Goal: Task Accomplishment & Management: Manage account settings

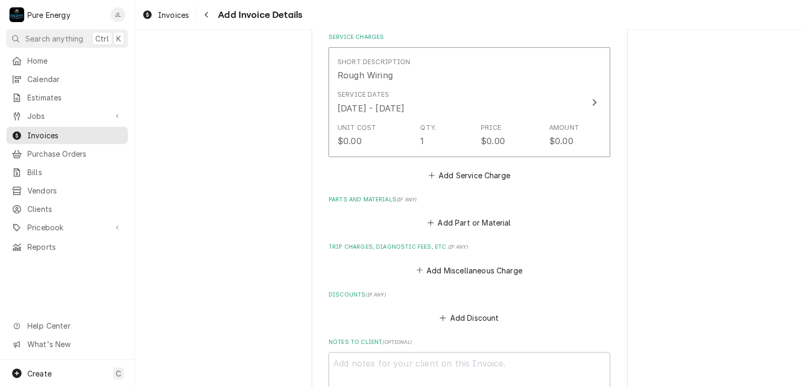
scroll to position [631, 0]
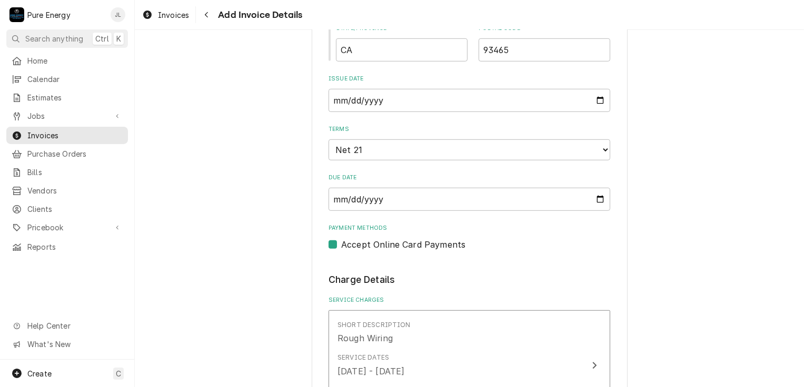
type textarea "x"
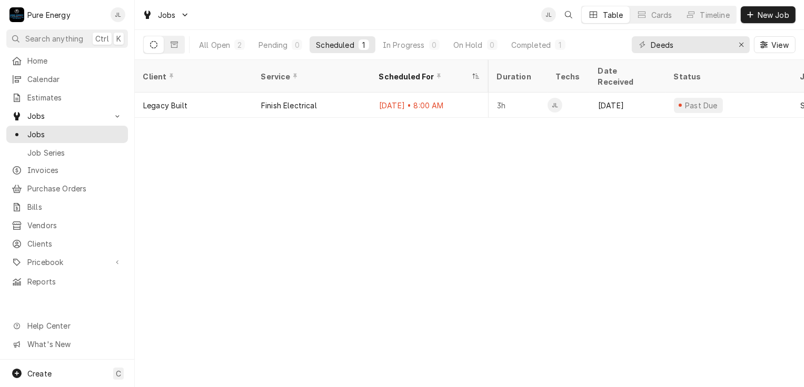
scroll to position [0, 429]
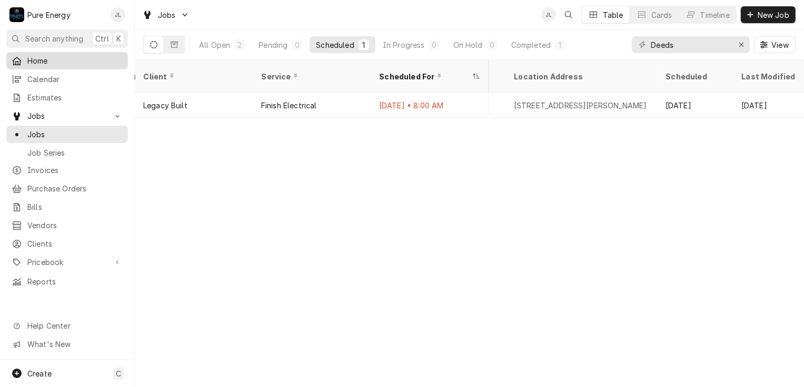
click at [72, 56] on span "Home" at bounding box center [74, 60] width 95 height 11
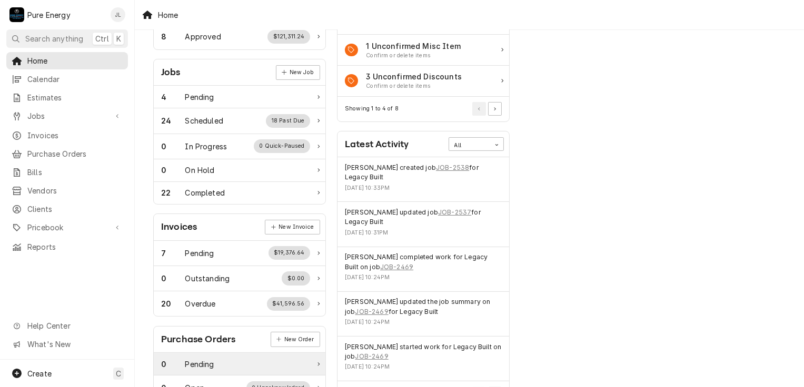
scroll to position [27, 0]
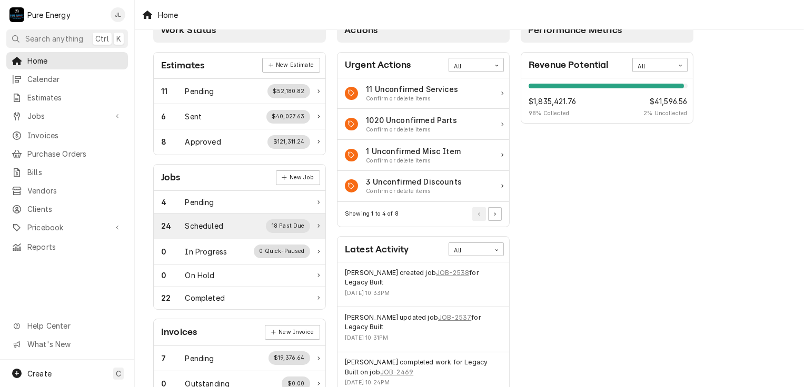
click at [219, 222] on div "Scheduled" at bounding box center [204, 225] width 38 height 11
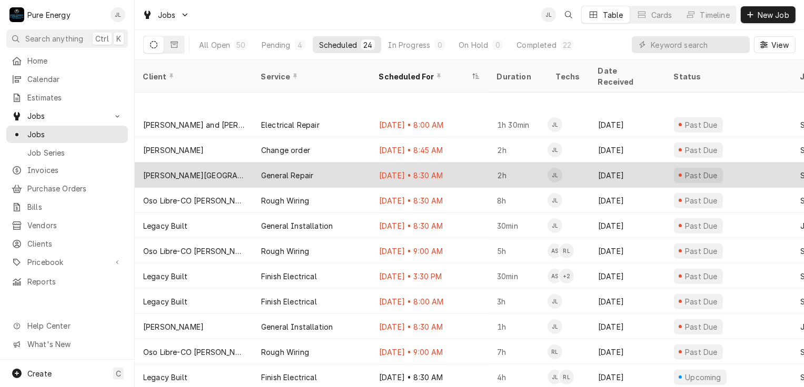
scroll to position [288, 0]
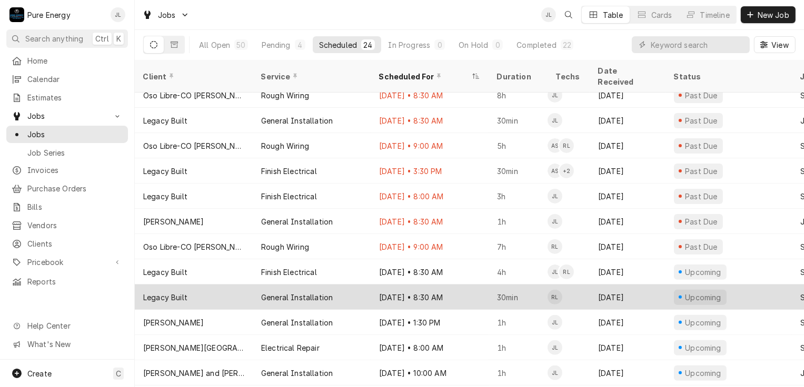
click at [470, 285] on div "Aug 19 • 8:30 AM" at bounding box center [429, 297] width 118 height 25
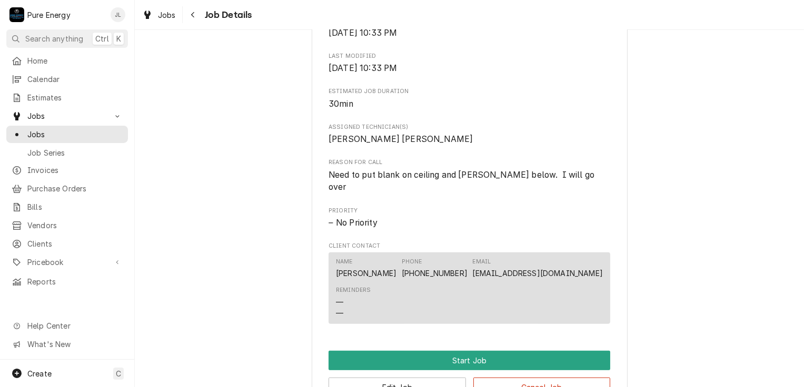
scroll to position [504, 0]
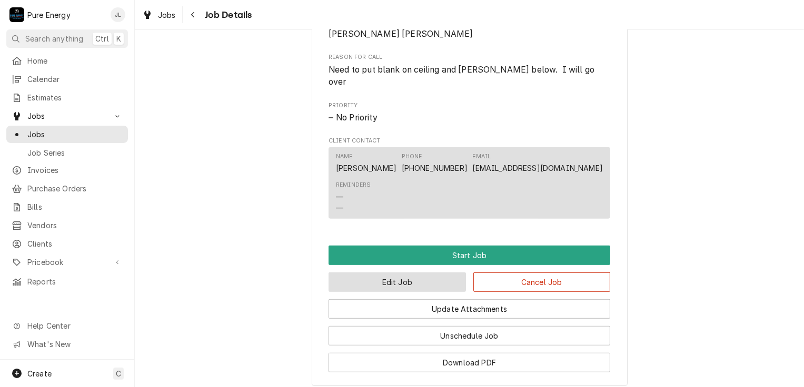
click at [390, 276] on button "Edit Job" at bounding box center [396, 282] width 137 height 19
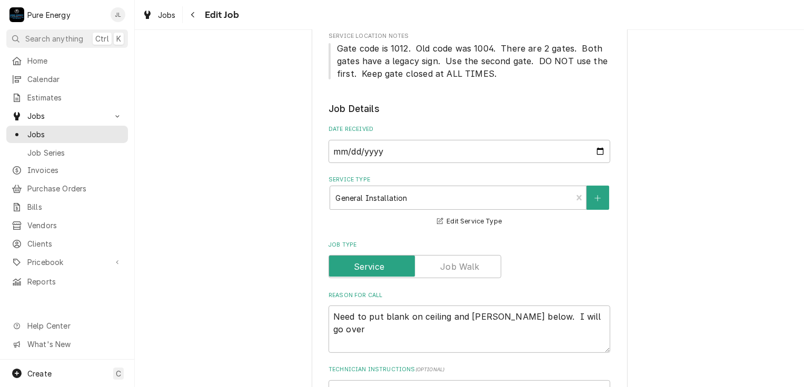
scroll to position [316, 0]
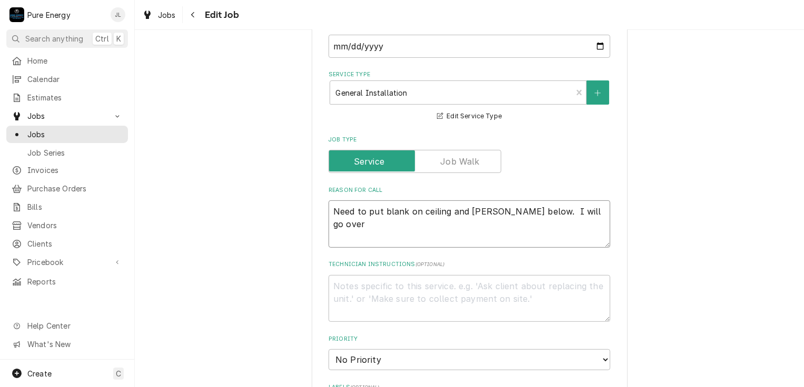
click at [371, 234] on textarea "Need to put blank on ceiling and wall jack below. I will go over" at bounding box center [469, 223] width 282 height 47
click at [589, 210] on textarea "Need to put blank on ceiling and wall jack below. I will go over" at bounding box center [469, 223] width 282 height 47
type textarea "x"
type textarea "Need to put blank on ceiling and wall jack below. I will go over"
type textarea "x"
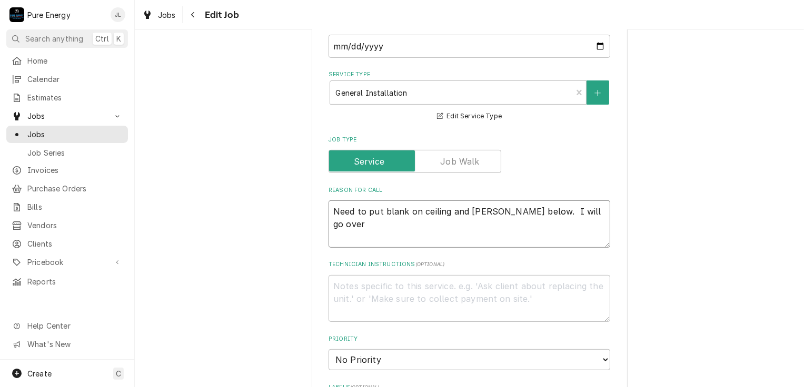
type textarea "Need to put blank on ceiling and wall jack below. I will go over"
type textarea "x"
type textarea "Need to put blank on ceiling and wall jack below. I will go over B"
type textarea "x"
type textarea "Need to put blank on ceiling and wall jack below. I will go over Br"
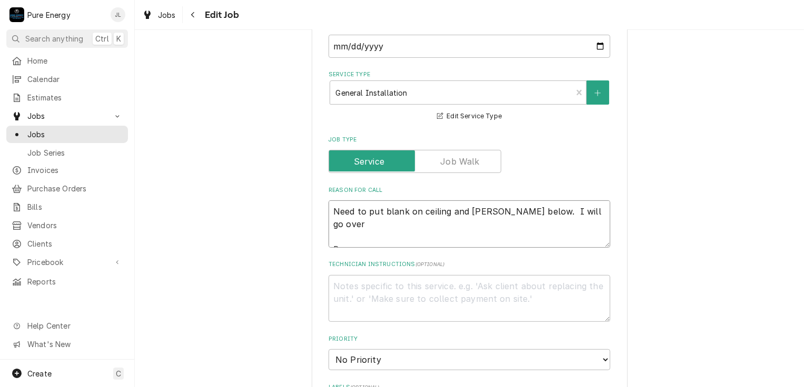
type textarea "x"
type textarea "Need to put blank on ceiling and wall jack below. I will go over Bri"
type textarea "x"
type textarea "Need to put blank on ceiling and wall jack below. I will go over Brin"
type textarea "x"
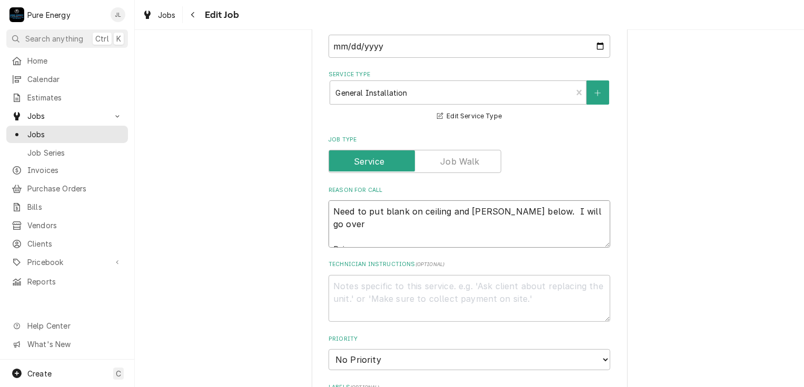
type textarea "Need to put blank on ceiling and wall jack below. I will go over Bring"
type textarea "x"
type textarea "Need to put blank on ceiling and wall jack below. I will go over Bring"
type textarea "x"
type textarea "Need to put blank on ceiling and wall jack below. I will go over Bring a"
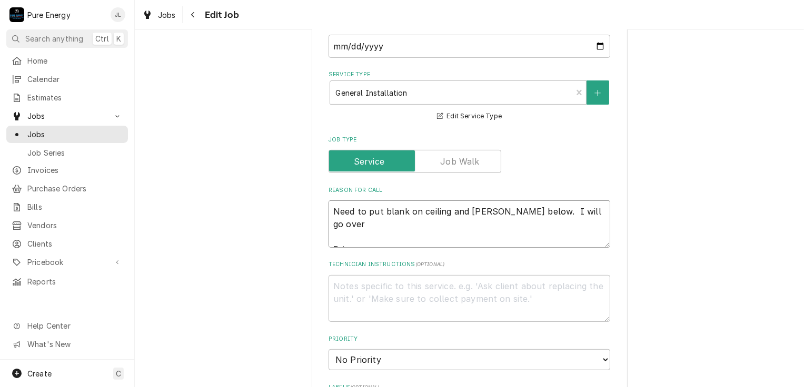
type textarea "x"
type textarea "Need to put blank on ceiling and wall jack below. I will go over Bring a"
type textarea "x"
type textarea "Need to put blank on ceiling and wall jack below. I will go over Bring a 1"
type textarea "x"
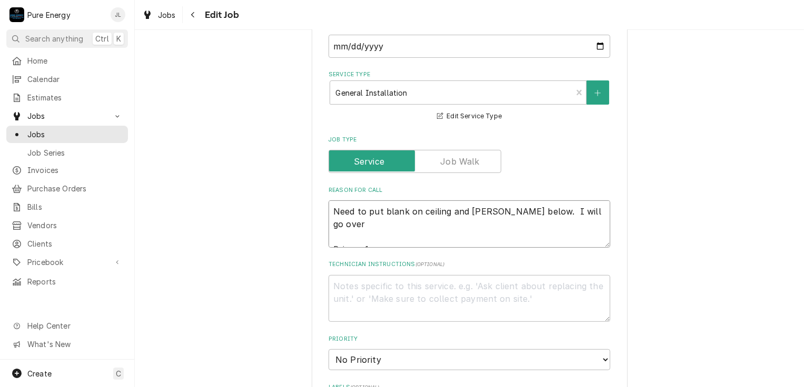
type textarea "Need to put blank on ceiling and wall jack below. I will go over Bring a 10"
type textarea "x"
type textarea "Need to put blank on ceiling and wall jack below. I will go over Bring a 10"
type textarea "x"
type textarea "Need to put blank on ceiling and wall jack below. I will go over Bring a 10 f"
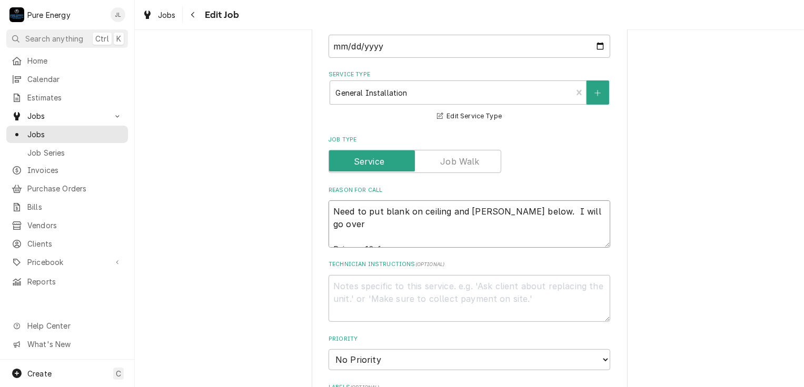
type textarea "x"
type textarea "Need to put blank on ceiling and wall jack below. I will go over Bring a 10 fo"
type textarea "x"
type textarea "Need to put blank on ceiling and wall jack below. I will go over Bring a 10 foo"
type textarea "x"
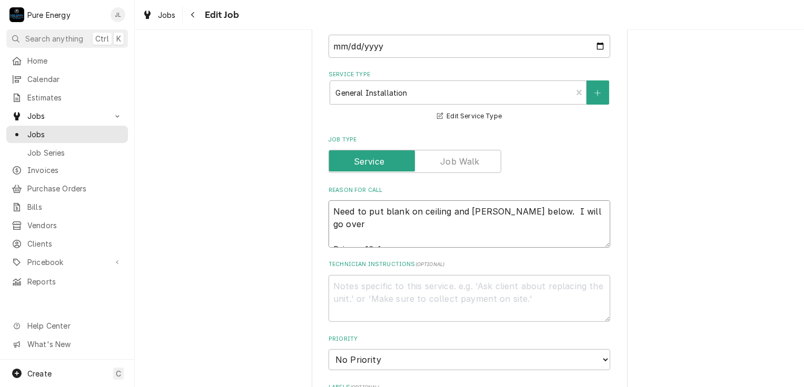
type textarea "Need to put blank on ceiling and wall jack below. I will go over Bring a 10 foot"
type textarea "x"
type textarea "Need to put blank on ceiling and wall jack below. I will go over Bring a 10 foot"
type textarea "x"
type textarea "Need to put blank on ceiling and wall jack below. I will go over Bring a 10 foo…"
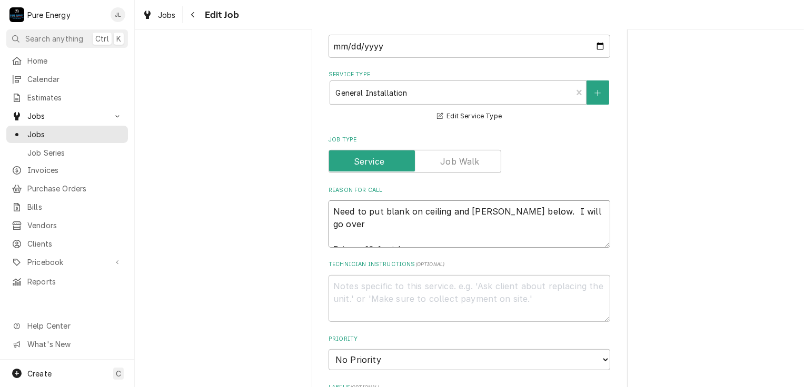
type textarea "x"
type textarea "Need to put blank on ceiling and wall jack below. I will go over Bring a 10 foo…"
type textarea "x"
type textarea "Need to put blank on ceiling and wall jack below. I will go over Bring a 10 foo…"
type textarea "x"
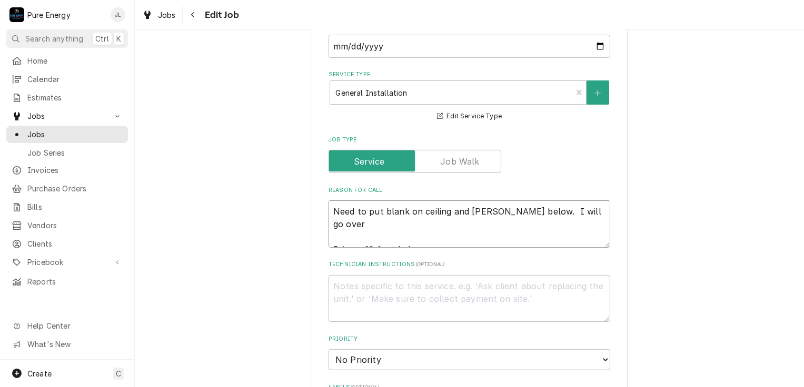
type textarea "Need to put blank on ceiling and wall jack below. I will go over Bring a 10 foo…"
type textarea "x"
type textarea "Need to put blank on ceiling and wall jack below. I will go over Bring a 10 foo…"
type textarea "x"
type textarea "Need to put blank on ceiling and wall jack below. I will go over Bring a 10 foo…"
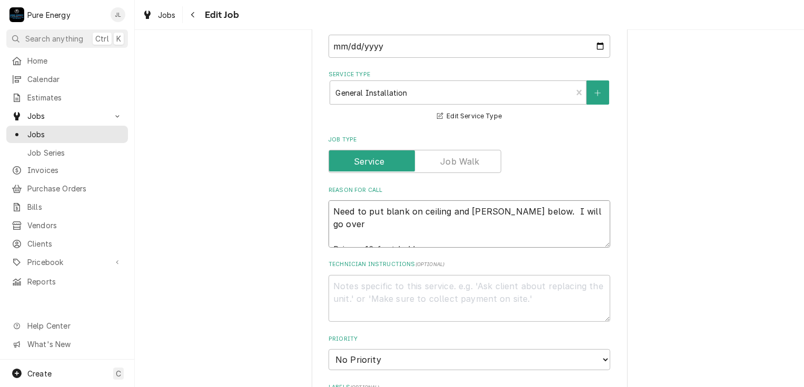
type textarea "x"
type textarea "Need to put blank on ceiling and wall jack below. I will go over Bring a 10 foo…"
type textarea "x"
type textarea "Need to put blank on ceiling and wall jack below. I will go over Bring a 10 foo…"
type textarea "x"
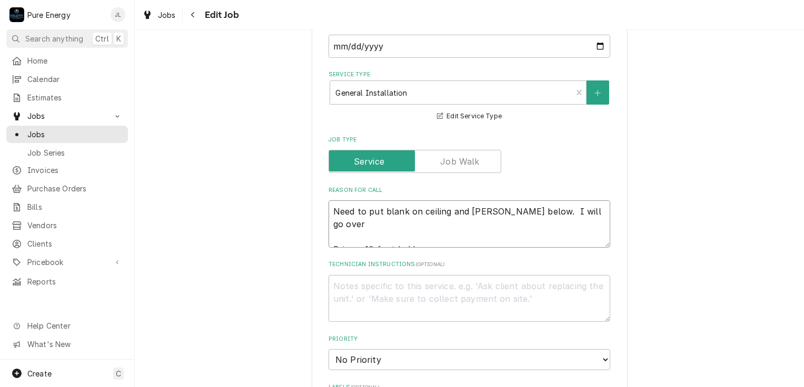
type textarea "Need to put blank on ceiling and wall jack below. I will go over Bring a 10 foo…"
type textarea "x"
type textarea "Need to put blank on ceiling and wall jack below. I will go over Bring a 10 foo…"
type textarea "x"
type textarea "Need to put blank on ceiling and wall jack below. I will go over Bring a 10 foo…"
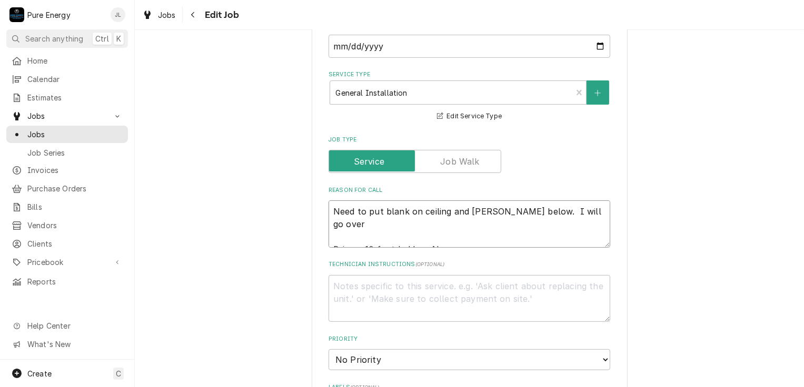
type textarea "x"
type textarea "Need to put blank on ceiling and wall jack below. I will go over Bring a 10 foo…"
type textarea "x"
type textarea "Need to put blank on ceiling and wall jack below. I will go over Bring a 10 foo…"
type textarea "x"
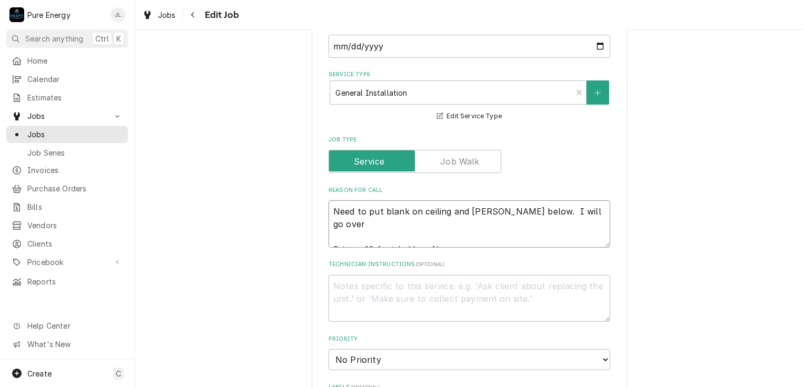
type textarea "Need to put blank on ceiling and wall jack below. I will go over Bring a 10 foo…"
type textarea "x"
type textarea "Need to put blank on ceiling and wall jack below. I will go over Bring a 10 foo…"
type textarea "x"
type textarea "Need to put blank on ceiling and wall jack below. I will go over Bring a 10 foo…"
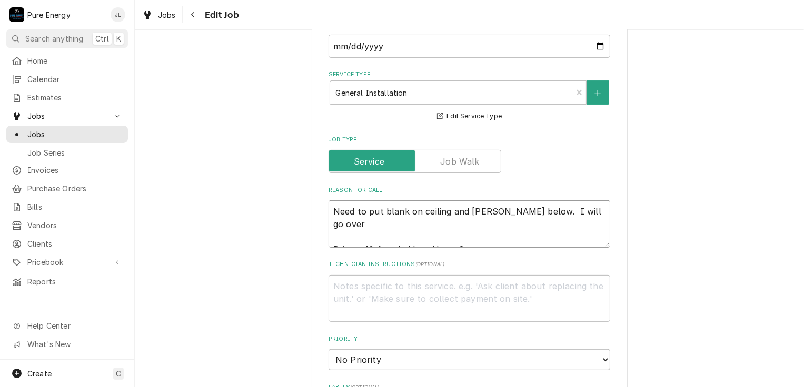
type textarea "x"
type textarea "Need to put blank on ceiling and wall jack below. I will go over Bring a 10 foo…"
type textarea "x"
type textarea "Need to put blank on ceiling and wall jack below. I will go over Bring a 10 foo…"
type textarea "x"
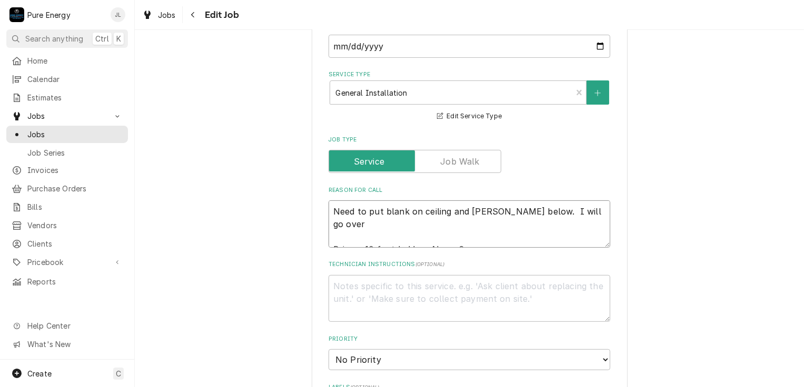
type textarea "Need to put blank on ceiling and wall jack below. I will go over Bring a 10 foo…"
type textarea "x"
type textarea "Need to put blank on ceiling and wall jack below. I will go over Bring a 10 foo…"
type textarea "x"
type textarea "Need to put blank on ceiling and wall jack below. I will go over Bring a 10 foo…"
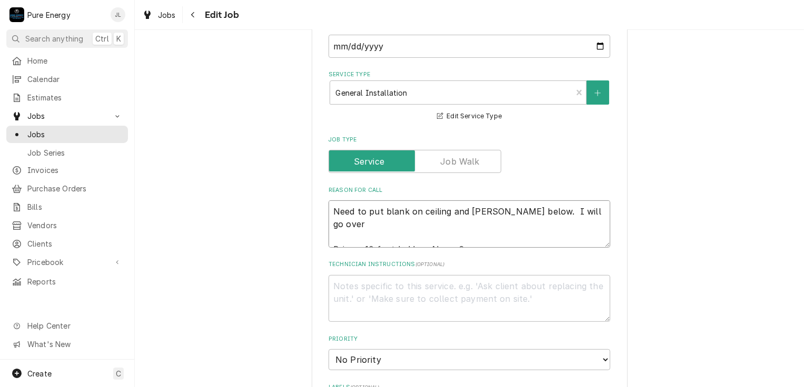
type textarea "x"
type textarea "Need to put blank on ceiling and wall jack below. I will go over Bring a 10 foo…"
type textarea "x"
type textarea "Need to put blank on ceiling and wall jack below. I will go over Bring a 10 foo…"
type textarea "x"
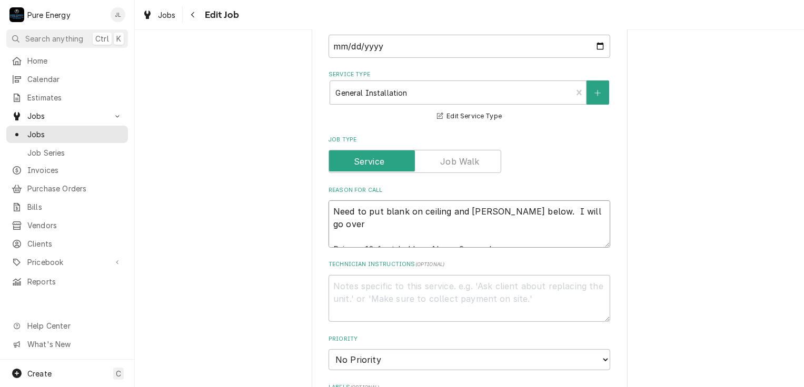
type textarea "Need to put blank on ceiling and wall jack below. I will go over Bring a 10 foo…"
type textarea "x"
type textarea "Need to put blank on ceiling and wall jack below. I will go over Bring a 10 foo…"
type textarea "x"
type textarea "Need to put blank on ceiling and wall jack below. I will go over Bring a 10 foo…"
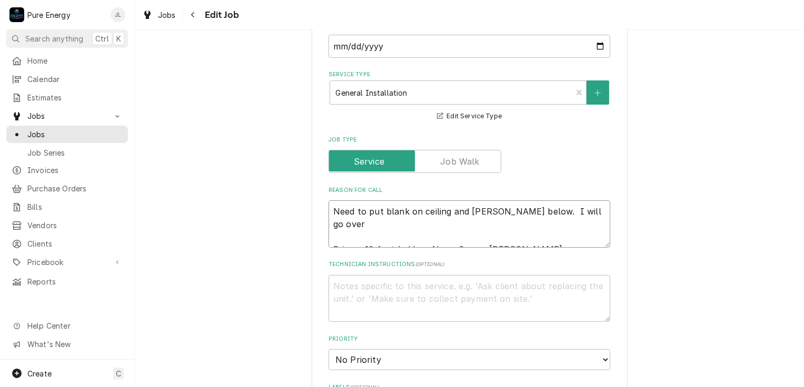
type textarea "x"
type textarea "Need to put blank on ceiling and wall jack below. I will go over Bring a 10 foo…"
type textarea "x"
type textarea "Need to put blank on ceiling and wall jack below. I will go over Bring a 10 foo…"
type textarea "x"
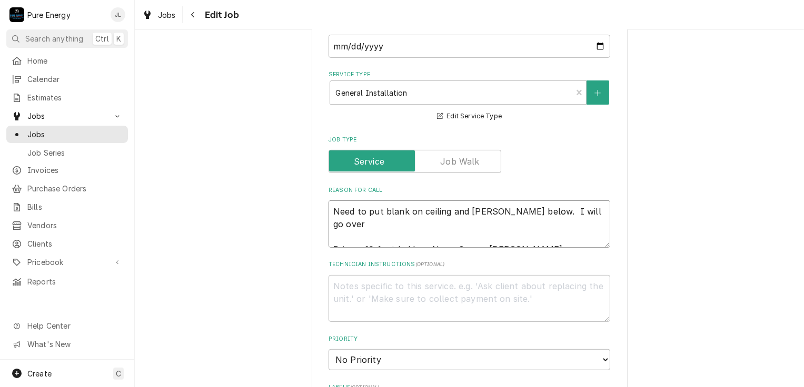
type textarea "Need to put blank on ceiling and wall jack below. I will go over Bring a 10 foo…"
type textarea "x"
type textarea "Need to put blank on ceiling and wall jack below. I will go over Bring a 10 foo…"
type textarea "x"
type textarea "Need to put blank on ceiling and wall jack below. I will go over Bring a 10 foo…"
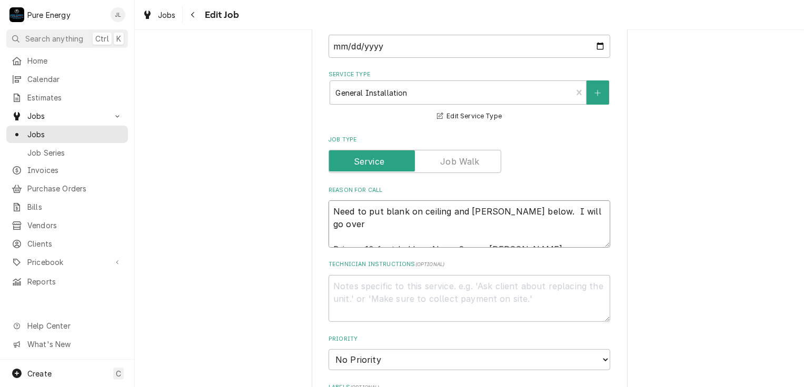
type textarea "x"
type textarea "Need to put blank on ceiling and wall jack below. I will go over Bring a 10 foo…"
type textarea "x"
type textarea "Need to put blank on ceiling and wall jack below. I will go over Bring a 10 foo…"
type textarea "x"
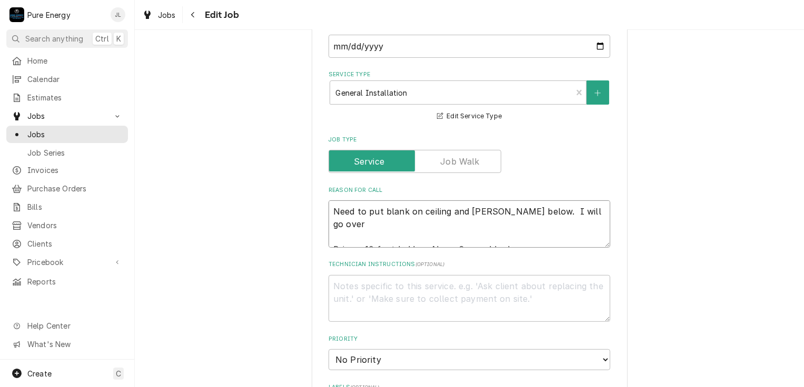
type textarea "Need to put blank on ceiling and wall jack below. I will go over Bring a 10 foo…"
type textarea "x"
type textarea "Need to put blank on ceiling and wall jack below. I will go over Bring a 10 foo…"
type textarea "x"
type textarea "Need to put blank on ceiling and wall jack below. I will go over Bring a 10 foo…"
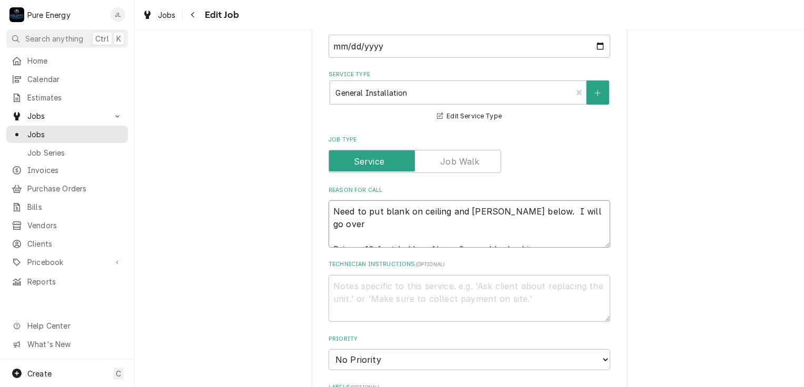
type textarea "x"
type textarea "Need to put blank on ceiling and wall jack below. I will go over Bring a 10 foo…"
type textarea "x"
type textarea "Need to put blank on ceiling and wall jack below. I will go over Bring a 10 foo…"
type textarea "x"
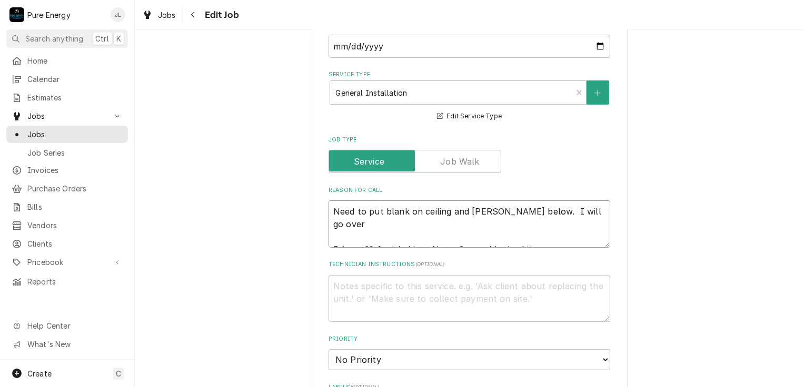
type textarea "Need to put blank on ceiling and wall jack below. I will go over Bring a 10 foo…"
type textarea "x"
type textarea "Need to put blank on ceiling and wall jack below. I will go over Bring a 10 foo…"
type textarea "x"
type textarea "Need to put blank on ceiling and wall jack below. I will go over Bring a 10 foo…"
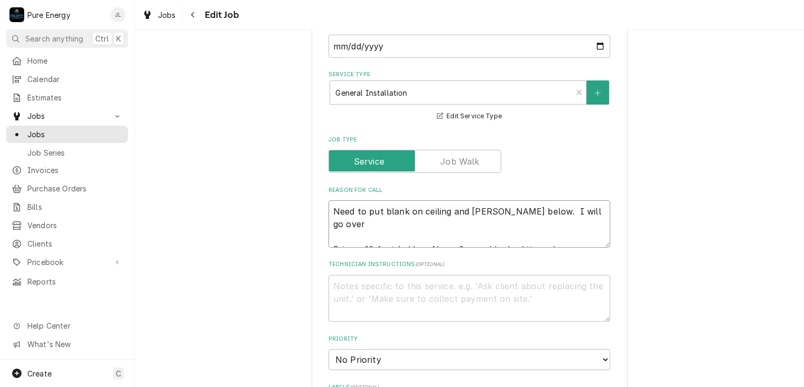
type textarea "x"
type textarea "Need to put blank on ceiling and wall jack below. I will go over Bring a 10 foo…"
type textarea "x"
type textarea "Need to put blank on ceiling and wall jack below. I will go over Bring a 10 foo…"
type textarea "x"
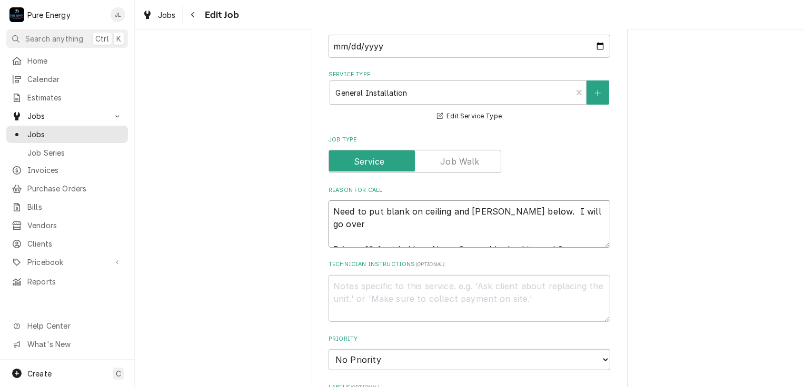
type textarea "Need to put blank on ceiling and wall jack below. I will go over Bring a 10 foo…"
type textarea "x"
type textarea "Need to put blank on ceiling and wall jack below. I will go over Bring a 10 foo…"
type textarea "x"
type textarea "Need to put blank on ceiling and wall jack below. I will go over Bring a 10 foo…"
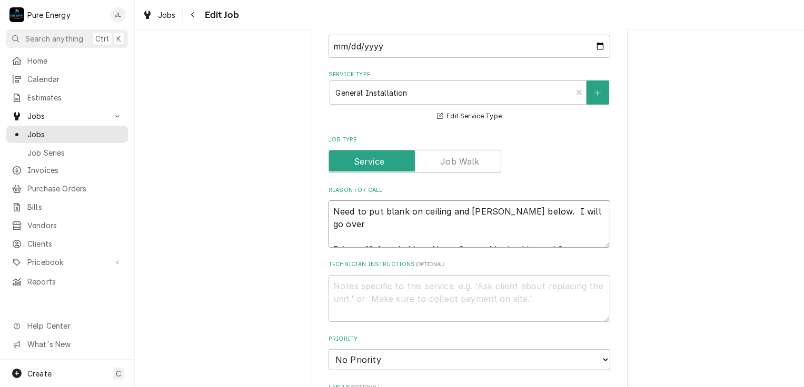
type textarea "x"
type textarea "Need to put blank on ceiling and wall jack below. I will go over Bring a 10 foo…"
type textarea "x"
type textarea "Need to put blank on ceiling and wall jack below. I will go over Bring a 10 foo…"
type textarea "x"
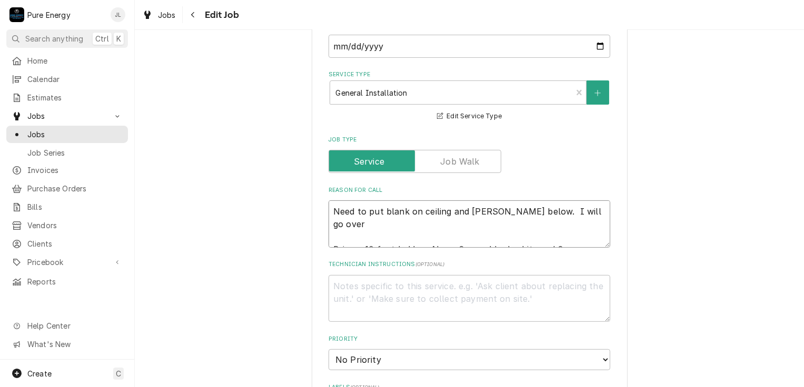
type textarea "Need to put blank on ceiling and wall jack below. I will go over Bring a 10 foo…"
type textarea "x"
type textarea "Need to put blank on ceiling and wall jack below. I will go over Bring a 10 foo…"
type textarea "x"
type textarea "Need to put blank on ceiling and wall jack below. I will go over Bring a 10 foo…"
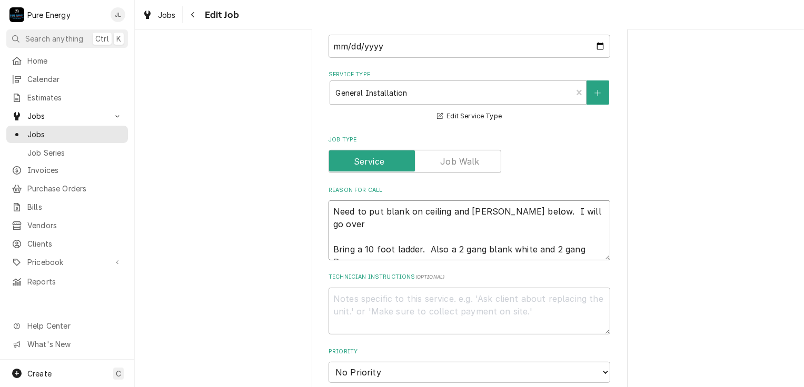
type textarea "x"
type textarea "Need to put blank on ceiling and wall jack below. I will go over Bring a 10 foo…"
type textarea "x"
type textarea "Need to put blank on ceiling and wall jack below. I will go over Bring a 10 foo…"
type textarea "x"
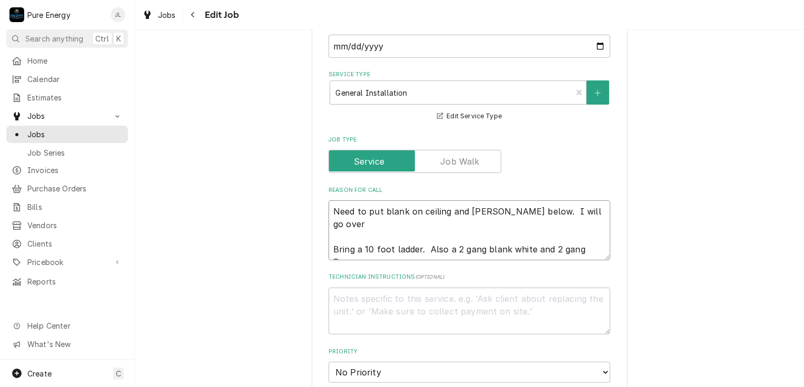
type textarea "Need to put blank on ceiling and wall jack below. I will go over Bring a 10 foo…"
type textarea "x"
type textarea "Need to put blank on ceiling and wall jack below. I will go over Bring a 10 foo…"
type textarea "x"
type textarea "Need to put blank on ceiling and wall jack below. I will go over Bring a 10 foo…"
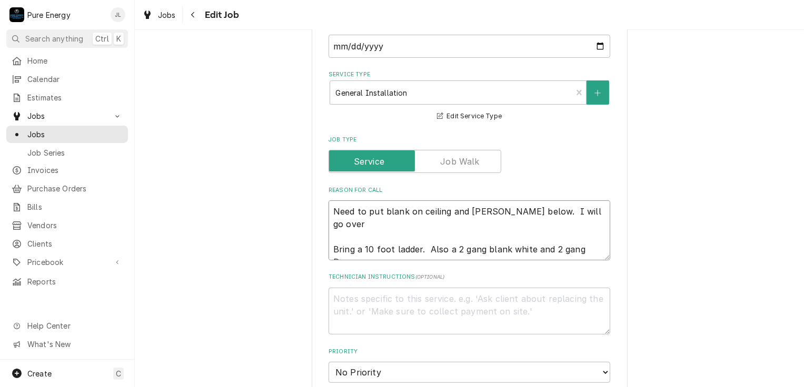
type textarea "x"
type textarea "Need to put blank on ceiling and wall jack below. I will go over Bring a 10 foo…"
type textarea "x"
type textarea "Need to put blank on ceiling and wall jack below. I will go over Bring a 10 foo…"
type textarea "x"
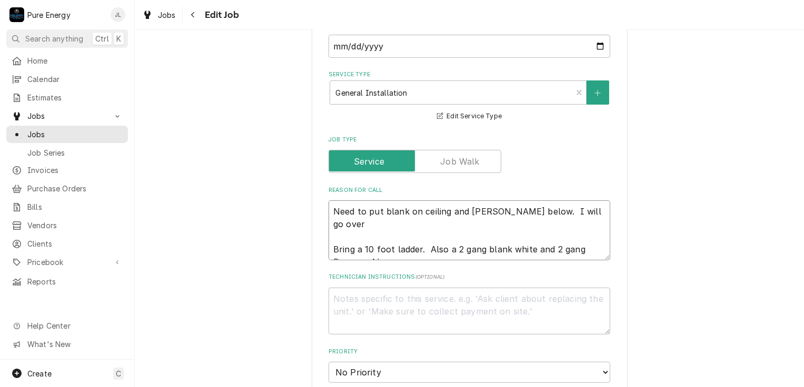
type textarea "Need to put blank on ceiling and wall jack below. I will go over Bring a 10 foo…"
type textarea "x"
type textarea "Need to put blank on ceiling and wall jack below. I will go over Bring a 10 foo…"
type textarea "x"
type textarea "Need to put blank on ceiling and wall jack below. I will go over Bring a 10 foo…"
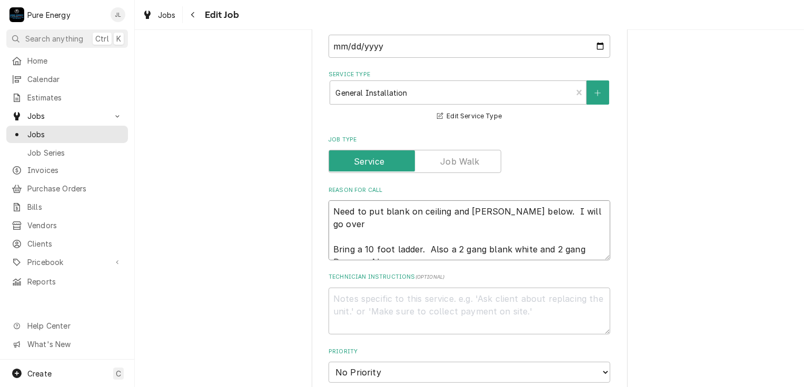
type textarea "x"
type textarea "Need to put blank on ceiling and wall jack below. I will go over Bring a 10 foo…"
type textarea "x"
type textarea "Need to put blank on ceiling and wall jack below. I will go over Bring a 10 foo…"
type textarea "x"
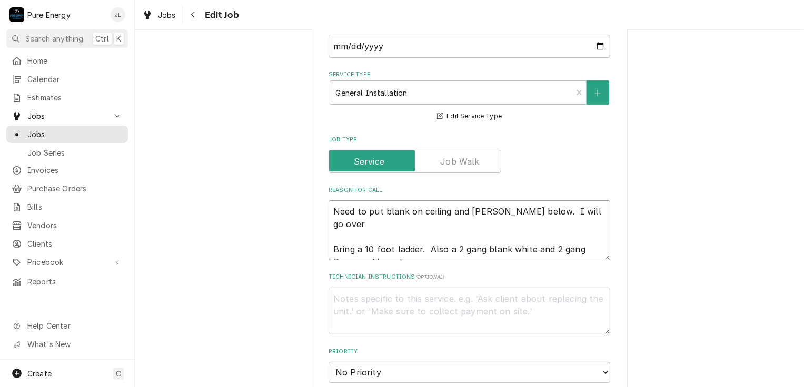
type textarea "Need to put blank on ceiling and wall jack below. I will go over Bring a 10 foo…"
type textarea "x"
type textarea "Need to put blank on ceiling and wall jack below. I will go over Bring a 10 foo…"
type textarea "x"
type textarea "Need to put blank on ceiling and wall jack below. I will go over Bring a 10 foo…"
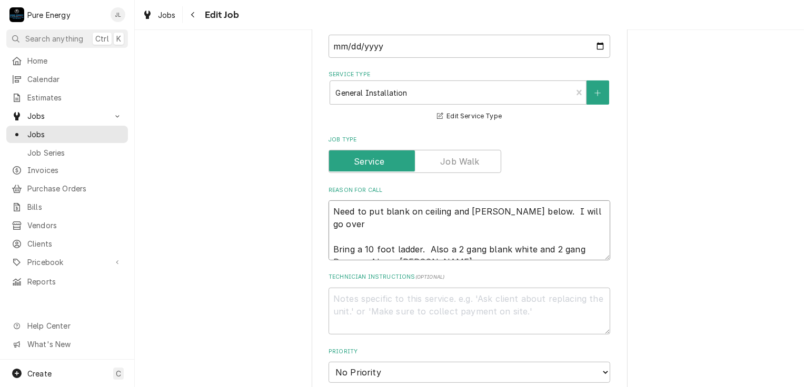
type textarea "x"
type textarea "Need to put blank on ceiling and wall jack below. I will go over Bring a 10 foo…"
type textarea "x"
type textarea "Need to put blank on ceiling and wall jack below. I will go over Bring a 10 foo…"
type textarea "x"
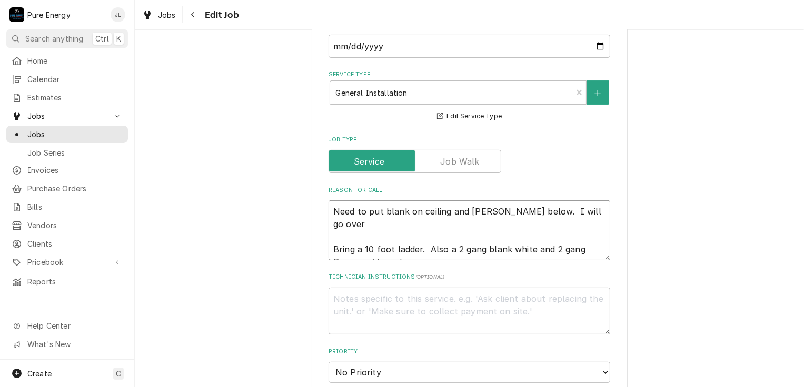
type textarea "Need to put blank on ceiling and wall jack below. I will go over Bring a 10 foo…"
type textarea "x"
type textarea "Need to put blank on ceiling and wall jack below. I will go over Bring a 10 foo…"
type textarea "x"
type textarea "Need to put blank on ceiling and wall jack below. I will go over Bring a 10 foo…"
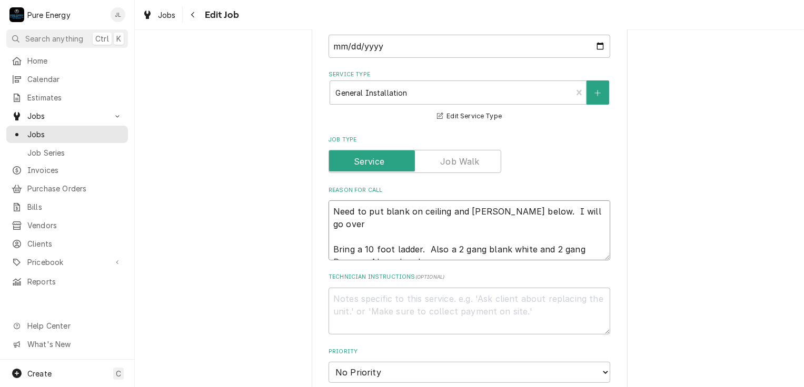
type textarea "x"
type textarea "Need to put blank on ceiling and wall jack below. I will go over Bring a 10 foo…"
type textarea "x"
type textarea "Need to put blank on ceiling and wall jack below. I will go over Bring a 10 foo…"
type textarea "x"
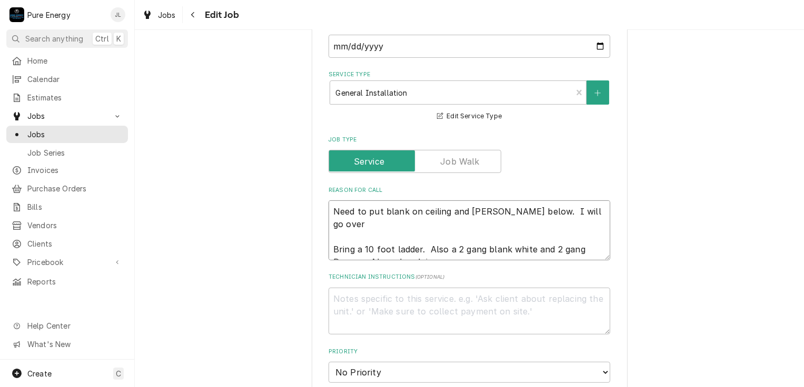
type textarea "Need to put blank on ceiling and wall jack below. I will go over Bring a 10 foo…"
type textarea "x"
type textarea "Need to put blank on ceiling and wall jack below. I will go over Bring a 10 foo…"
type textarea "x"
type textarea "Need to put blank on ceiling and wall jack below. I will go over Bring a 10 foo…"
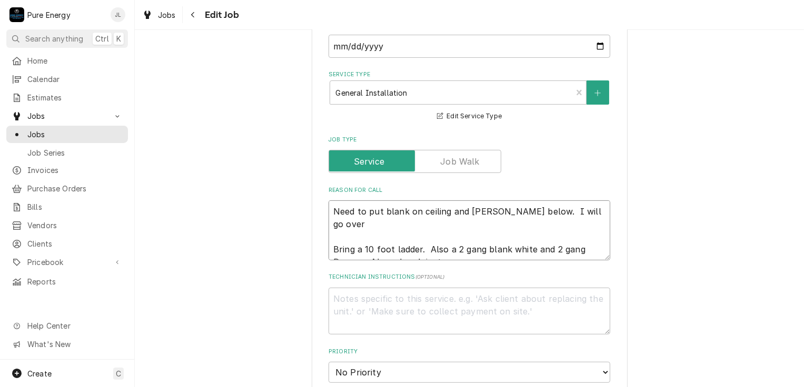
type textarea "x"
type textarea "Need to put blank on ceiling and wall jack below. I will go over Bring a 10 foo…"
type textarea "x"
type textarea "Need to put blank on ceiling and wall jack below. I will go over Bring a 10 foo…"
type textarea "x"
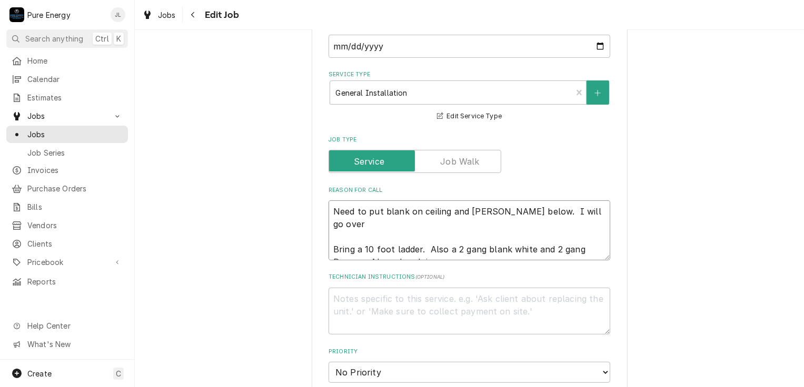
type textarea "Need to put blank on ceiling and wall jack below. I will go over Bring a 10 foo…"
type textarea "x"
type textarea "Need to put blank on ceiling and wall jack below. I will go over Bring a 10 foo…"
type textarea "x"
type textarea "Need to put blank on ceiling and wall jack below. I will go over Bring a 10 foo…"
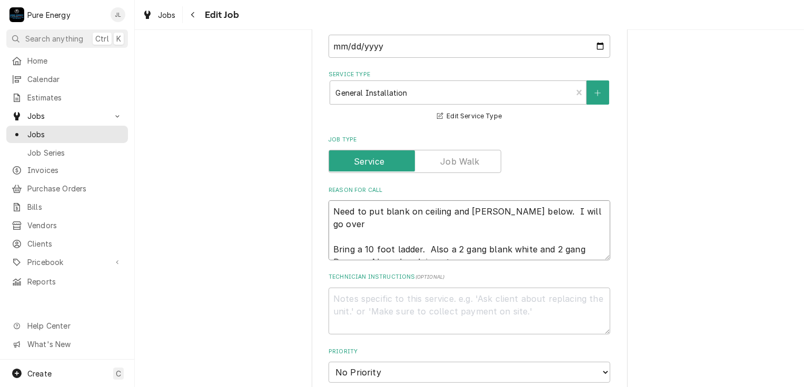
type textarea "x"
type textarea "Need to put blank on ceiling and wall jack below. I will go over Bring a 10 foo…"
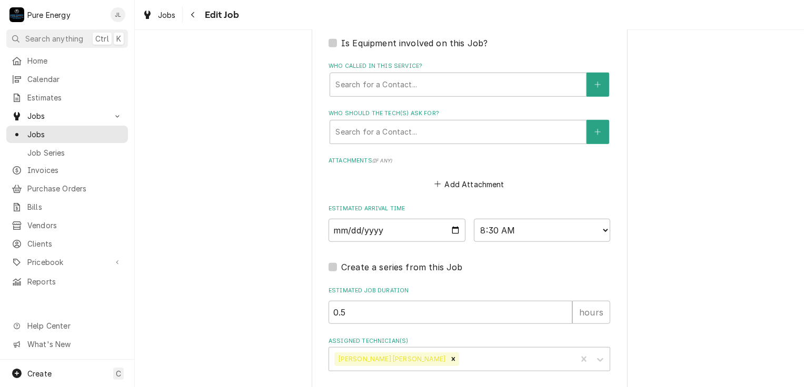
scroll to position [782, 0]
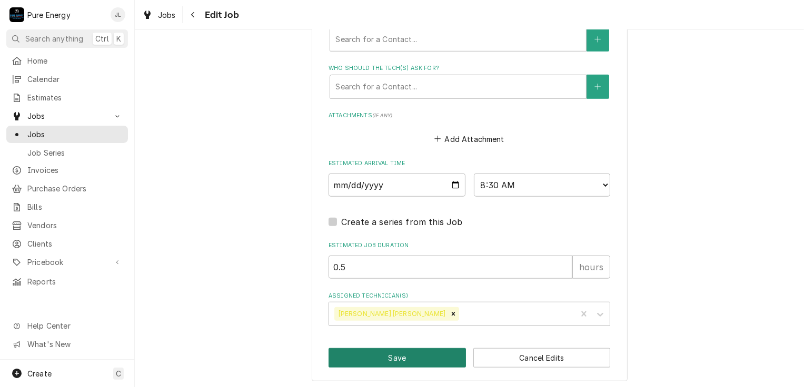
click at [423, 348] on button "Save" at bounding box center [396, 357] width 137 height 19
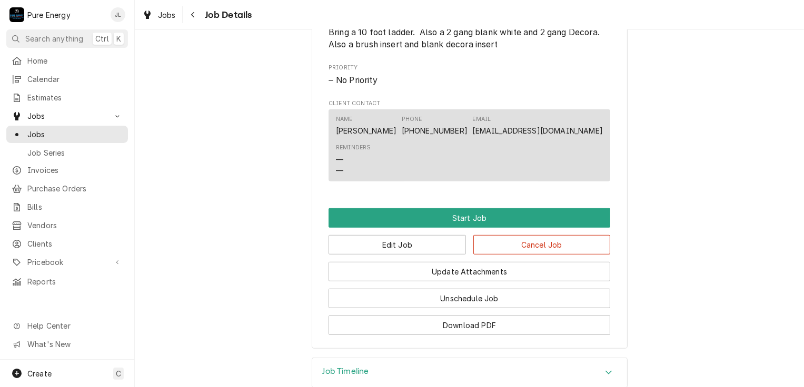
scroll to position [631, 0]
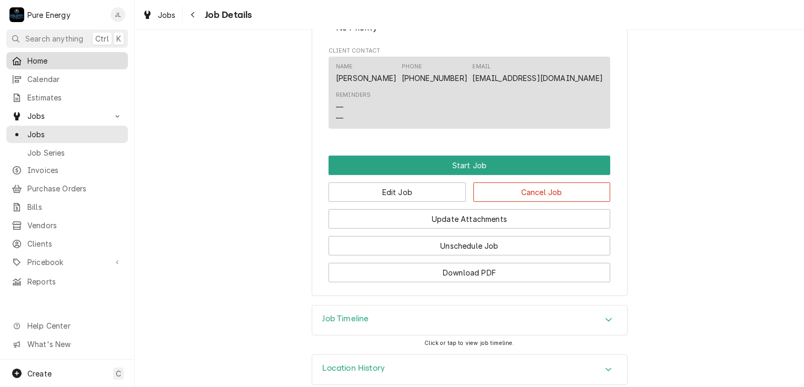
click at [78, 60] on span "Home" at bounding box center [74, 60] width 95 height 11
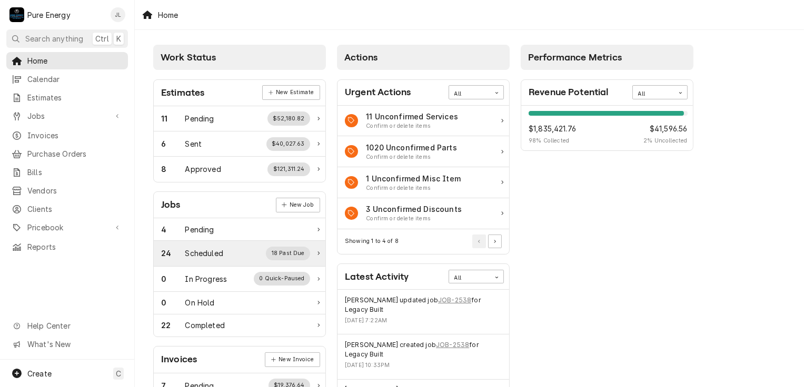
click at [219, 258] on div "24 Scheduled 18 Past Due" at bounding box center [235, 254] width 149 height 14
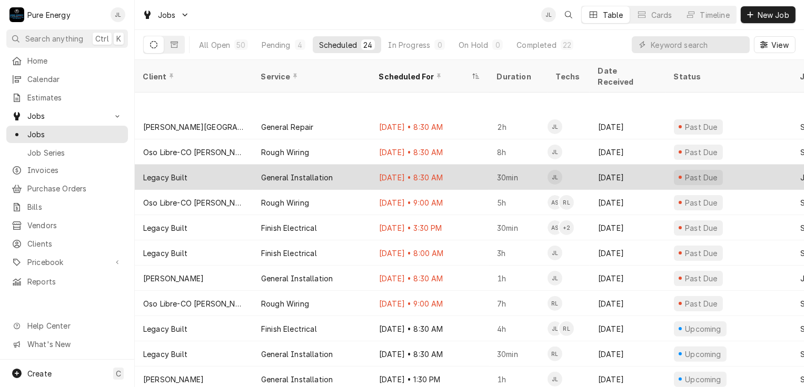
scroll to position [307, 0]
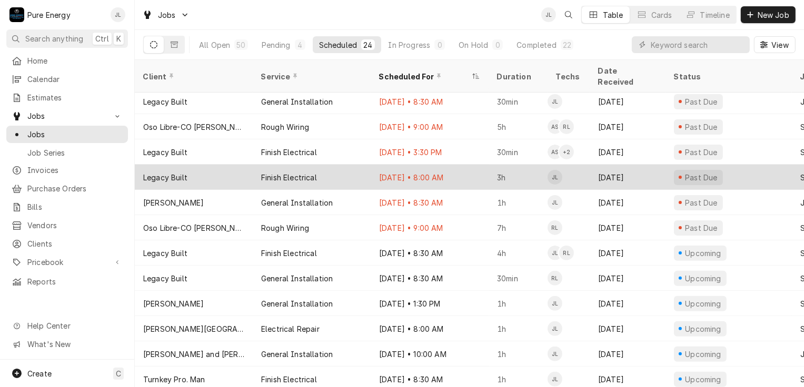
click at [208, 165] on div "Legacy Built" at bounding box center [194, 177] width 118 height 25
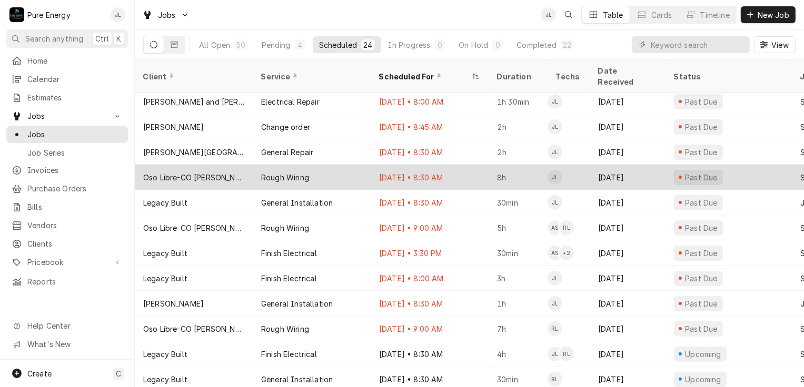
scroll to position [307, 0]
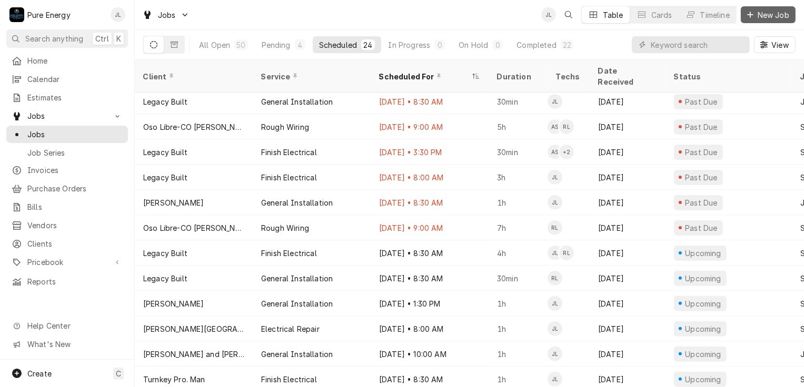
click at [758, 9] on span "New Job" at bounding box center [773, 14] width 36 height 11
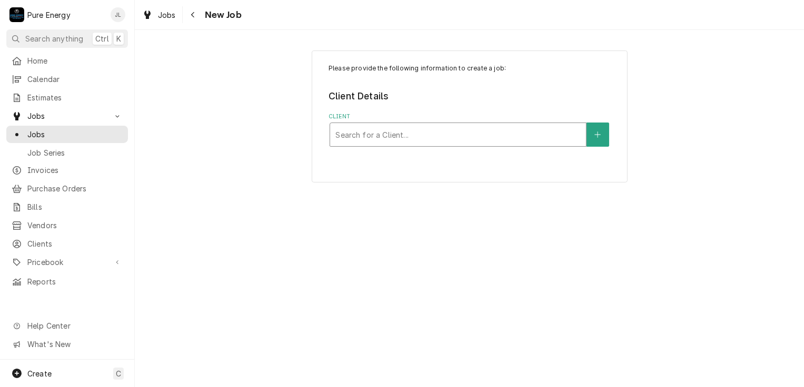
click at [397, 137] on div "Client" at bounding box center [457, 134] width 245 height 19
type input "Legacy"
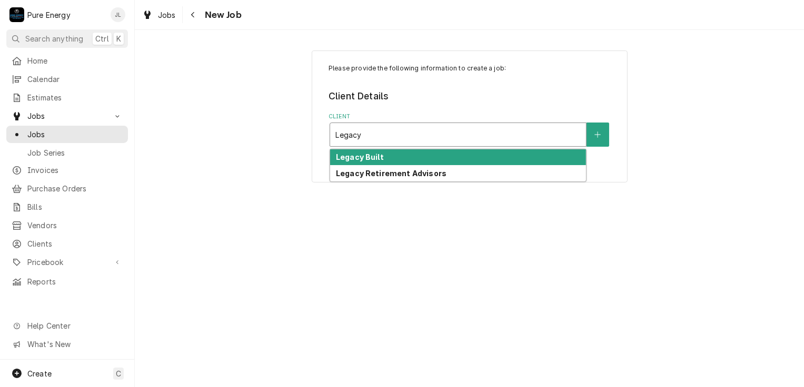
click at [395, 150] on div "Legacy Built" at bounding box center [458, 157] width 256 height 16
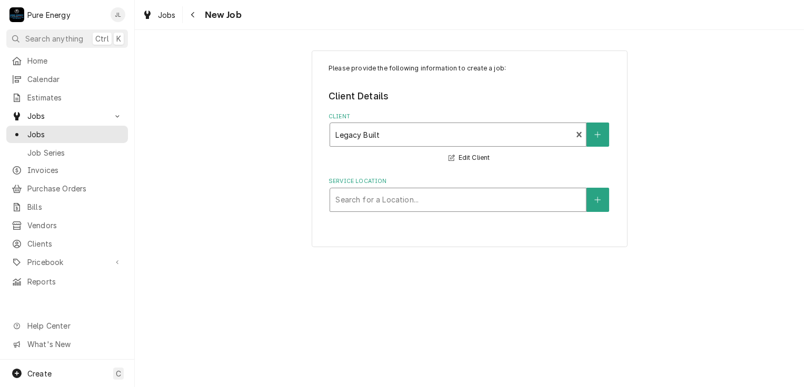
click at [369, 198] on div "Service Location" at bounding box center [457, 199] width 245 height 19
type input "Hog can"
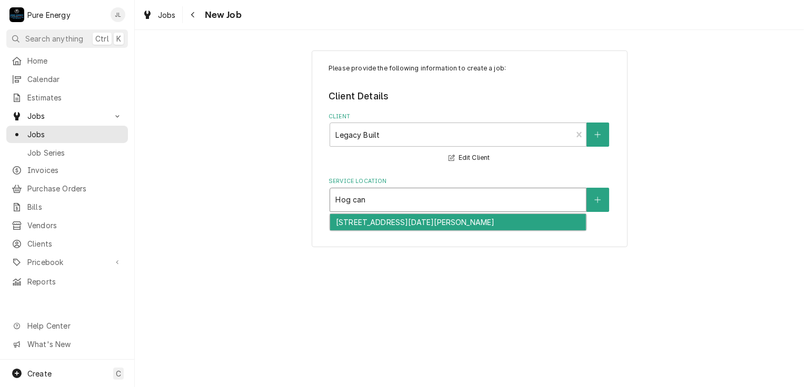
click at [385, 220] on div "6012 Hog Canyon Rd, San Miguel, CA 93451" at bounding box center [458, 222] width 256 height 16
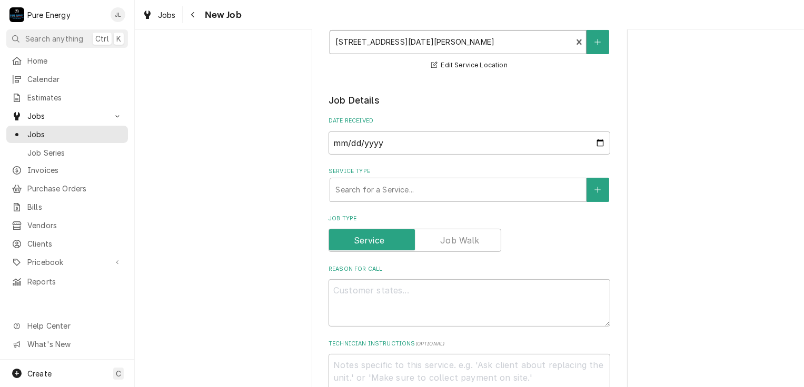
scroll to position [210, 0]
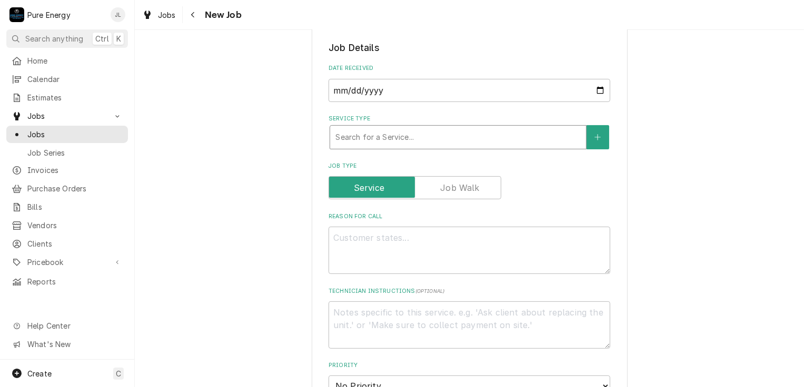
click at [404, 136] on div "Service Type" at bounding box center [457, 137] width 245 height 19
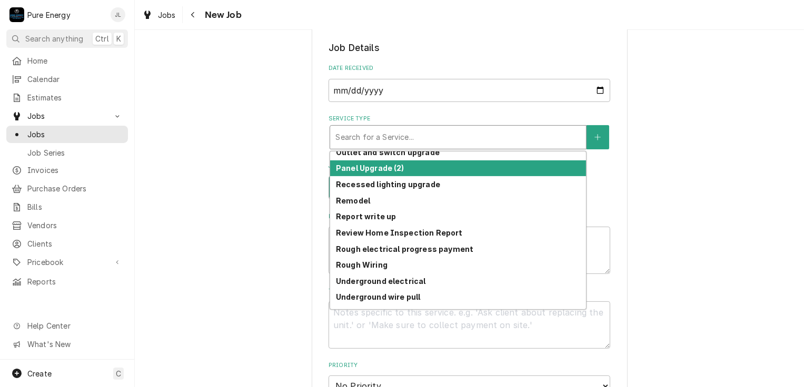
scroll to position [739, 0]
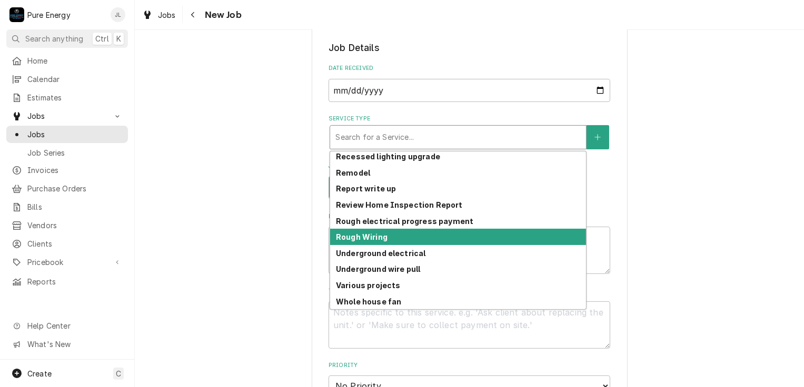
click at [391, 239] on div "Rough Wiring" at bounding box center [458, 237] width 256 height 16
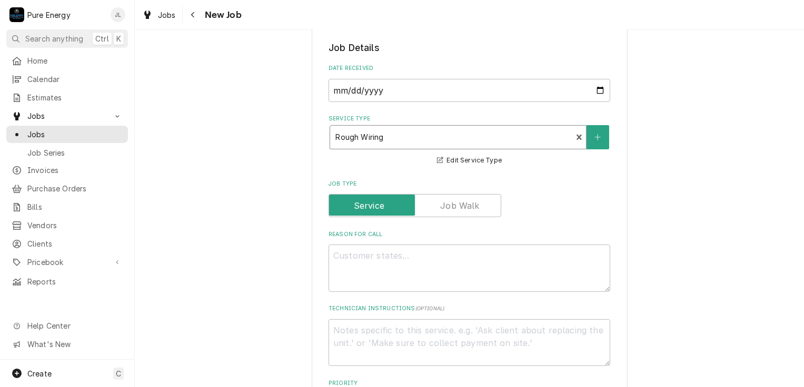
scroll to position [263, 0]
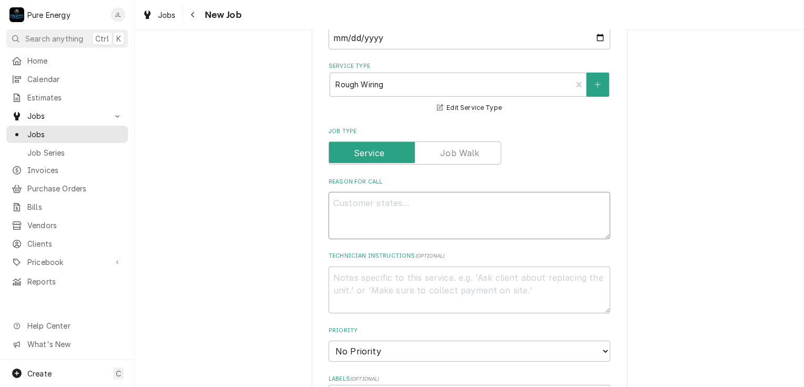
click at [336, 197] on textarea "Reason For Call" at bounding box center [469, 215] width 282 height 47
type textarea "x"
type textarea "I"
type textarea "x"
type textarea "It"
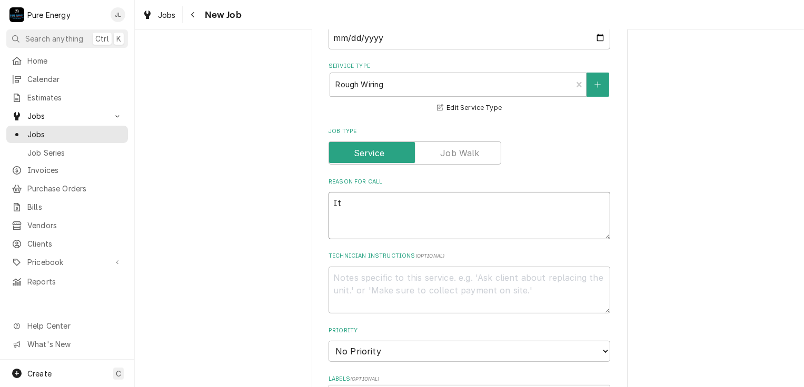
type textarea "x"
type textarea "Ite"
type textarea "x"
type textarea "Item"
type textarea "x"
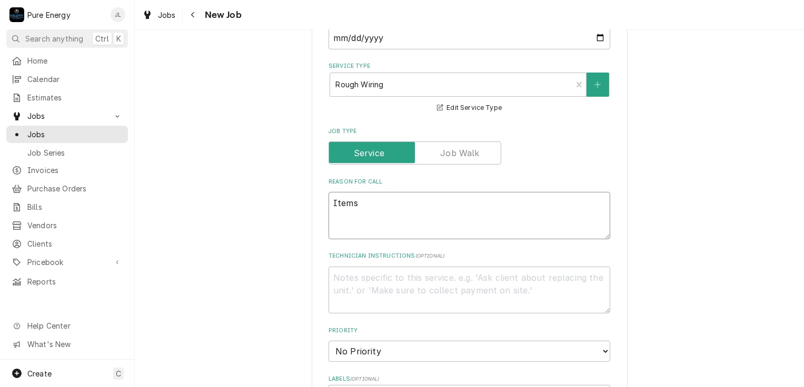
type textarea "Items"
type textarea "x"
type textarea "Items f"
type textarea "x"
type textarea "Items fo"
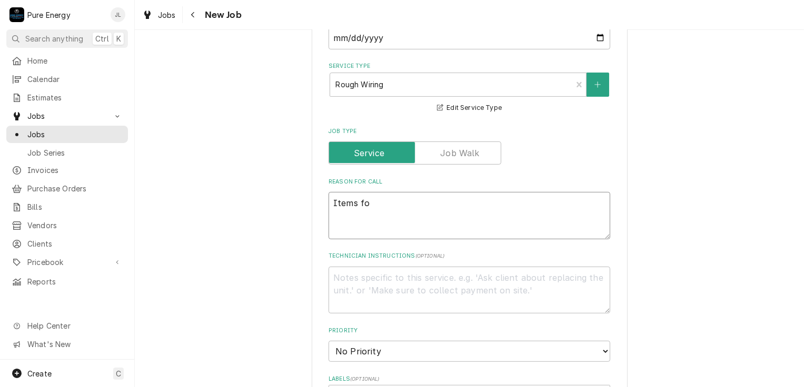
type textarea "x"
type textarea "Items for"
type textarea "x"
type textarea "Items for e"
type textarea "x"
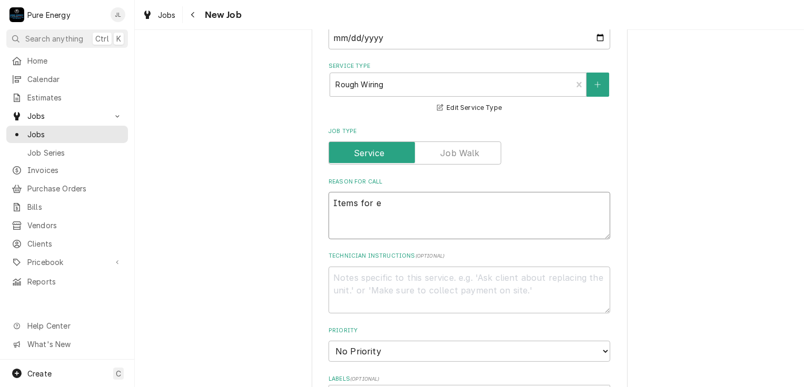
type textarea "Items for el"
type textarea "x"
type textarea "Items for ele"
type textarea "x"
type textarea "Items for elec"
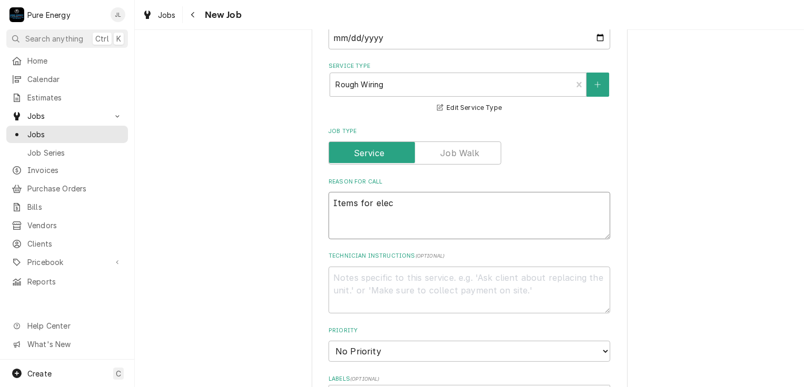
type textarea "x"
type textarea "Items for elect"
type textarea "x"
type textarea "Items for electri"
type textarea "x"
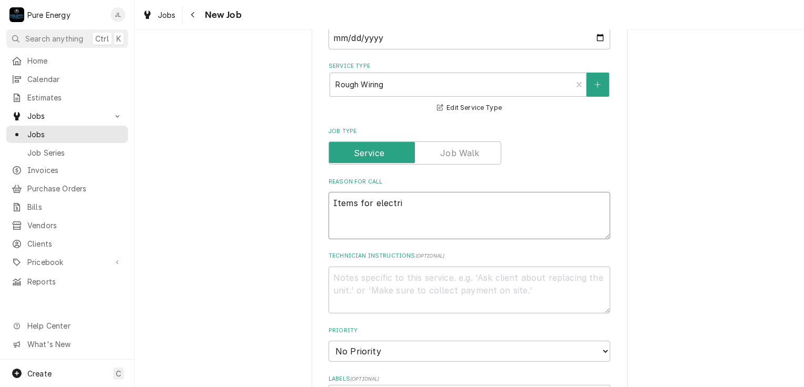
type textarea "Items for electric"
type textarea "x"
type textarea "Items for electrici"
type textarea "x"
type textarea "Items for electric"
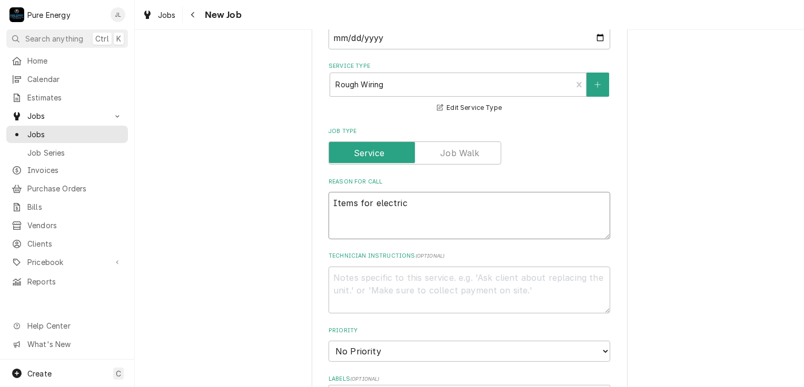
type textarea "x"
type textarea "Items for electrica"
type textarea "x"
type textarea "Items for electrical"
type textarea "x"
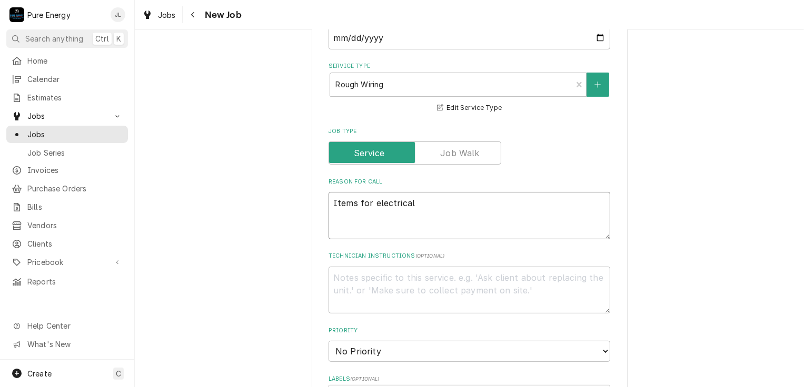
type textarea "Items for electrical"
type textarea "x"
type textarea "Items for electrical i"
type textarea "x"
type textarea "Items for electrical in"
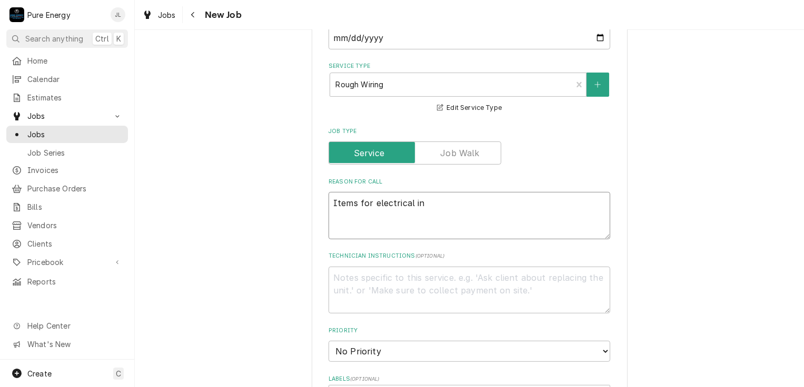
type textarea "x"
type textarea "Items for electrical ins"
type textarea "x"
type textarea "Items for electrical insp"
type textarea "x"
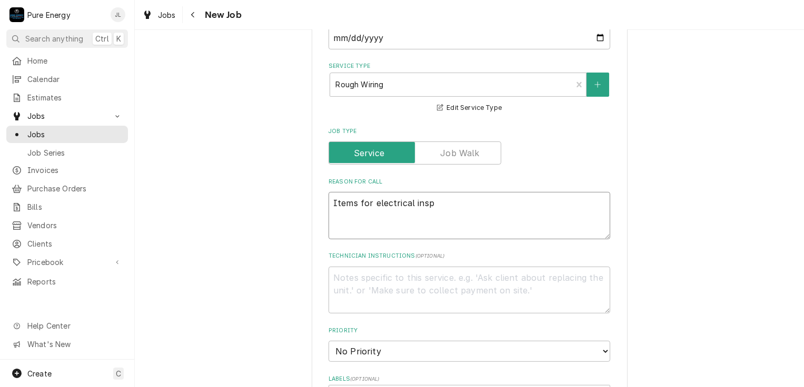
type textarea "Items for electrical inspe"
type textarea "x"
type textarea "Items for electrical inspec"
type textarea "x"
type textarea "Items for electrical inspect"
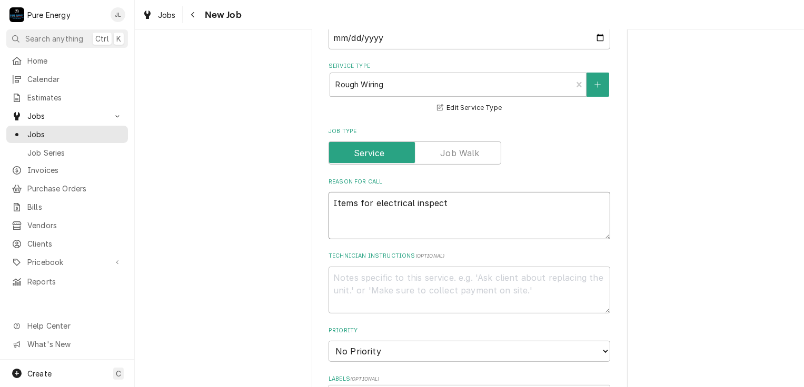
type textarea "x"
type textarea "Items for electrical inspecti"
type textarea "x"
type textarea "Items for electrical inspectio"
type textarea "x"
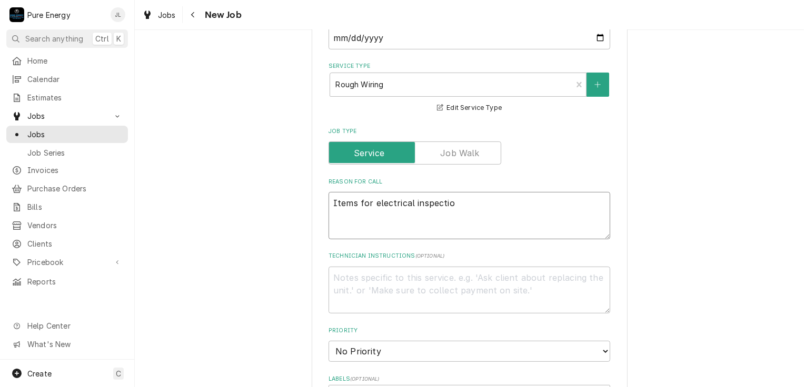
type textarea "Items for electrical inspection"
type textarea "x"
type textarea "Items for electrical inspection"
type textarea "x"
type textarea "Items for electrical inspection co"
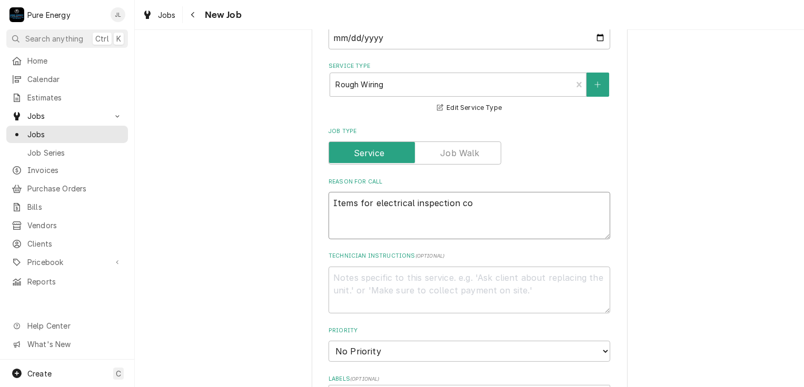
type textarea "x"
type textarea "Items for electrical inspection cor"
type textarea "x"
type textarea "Items for electrical inspection corr"
type textarea "x"
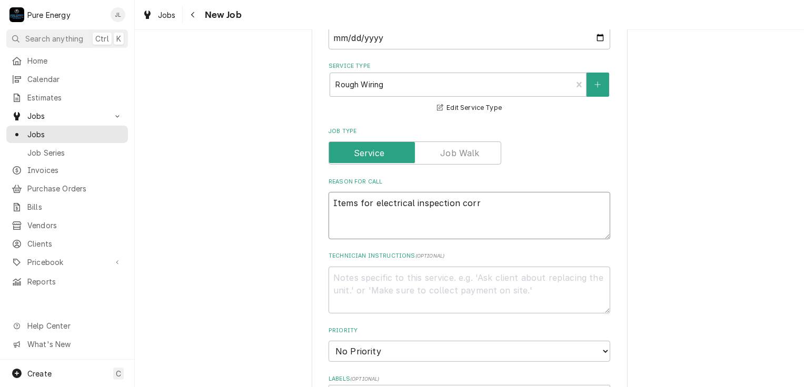
type textarea "Items for electrical inspection corre"
type textarea "x"
type textarea "Items for electrical inspection correc"
type textarea "x"
type textarea "Items for electrical inspection correcti"
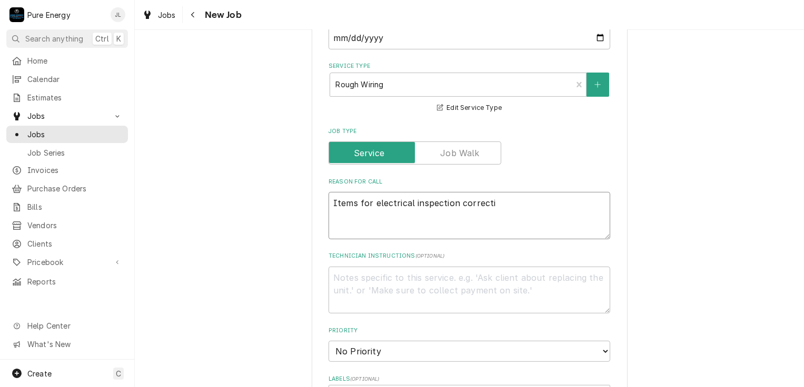
type textarea "x"
type textarea "Items for electrical inspection correctio"
type textarea "x"
type textarea "Items for electrical inspection correction"
type textarea "x"
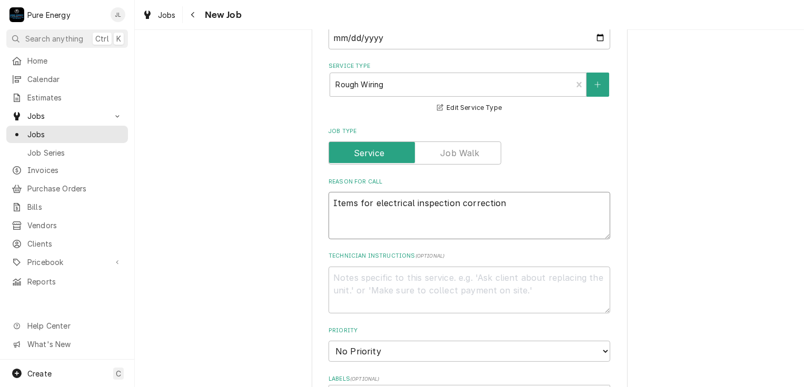
type textarea "Items for electrical inspection correction."
type textarea "x"
type textarea "Items for electrical inspection correction."
type textarea "x"
type textarea "Items for electrical inspection correction."
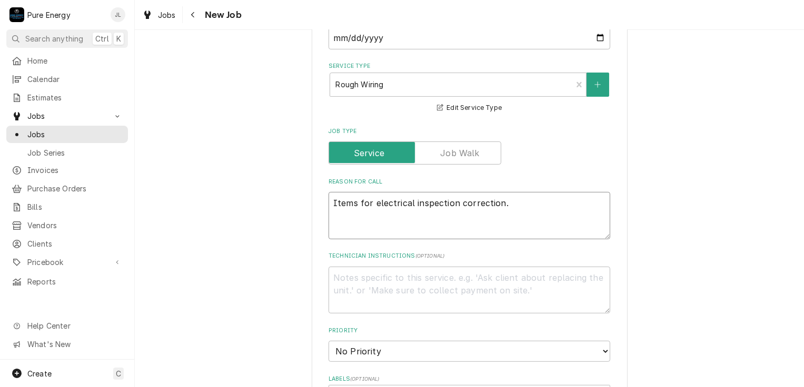
type textarea "x"
type textarea "Items for electrical inspection correction. B"
type textarea "x"
type textarea "Items for electrical inspection correction. Bo"
type textarea "x"
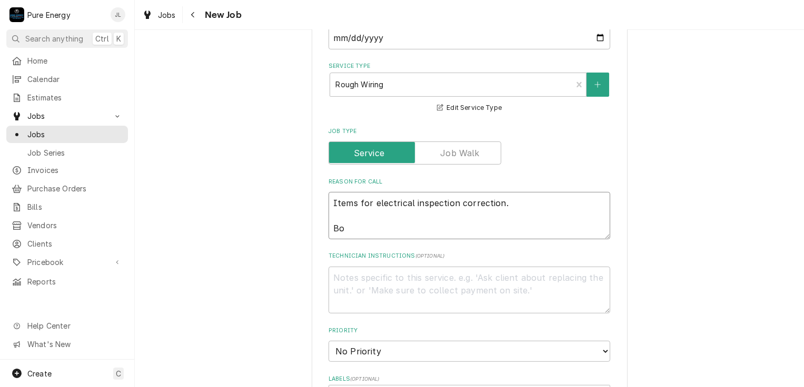
type textarea "Items for electrical inspection correction. Bon"
type textarea "x"
type textarea "Items for electrical inspection correction. Bo"
type textarea "x"
type textarea "Items for electrical inspection correction. B"
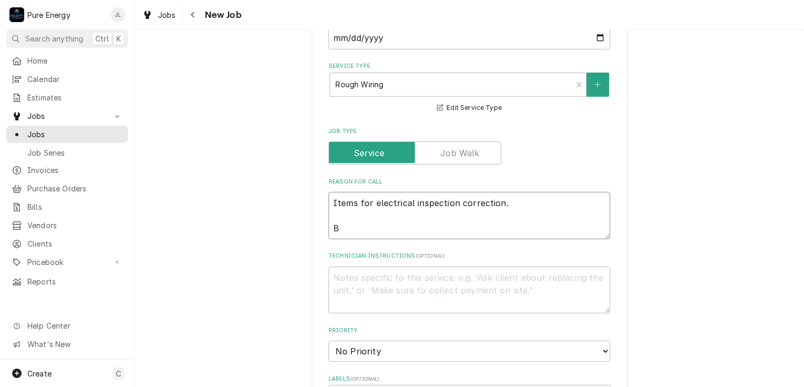
type textarea "x"
type textarea "Items for electrical inspection correction."
type textarea "x"
type textarea "Items for electrical inspection correction. P"
type textarea "x"
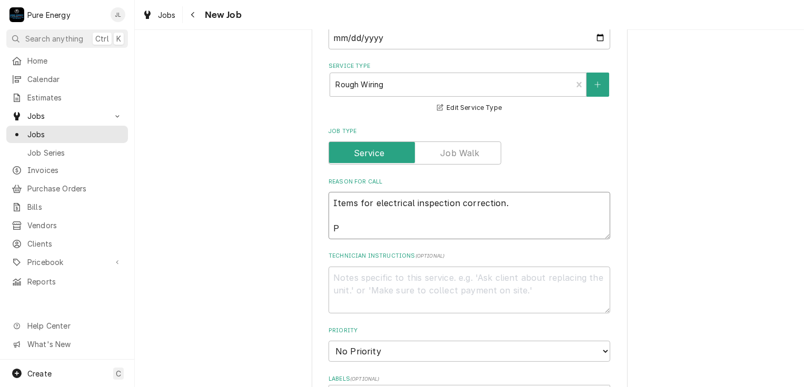
type textarea "Items for electrical inspection correction. Pu"
type textarea "x"
type textarea "Items for electrical inspection correction. Put"
type textarea "x"
type textarea "Items for electrical inspection correction. Put a"
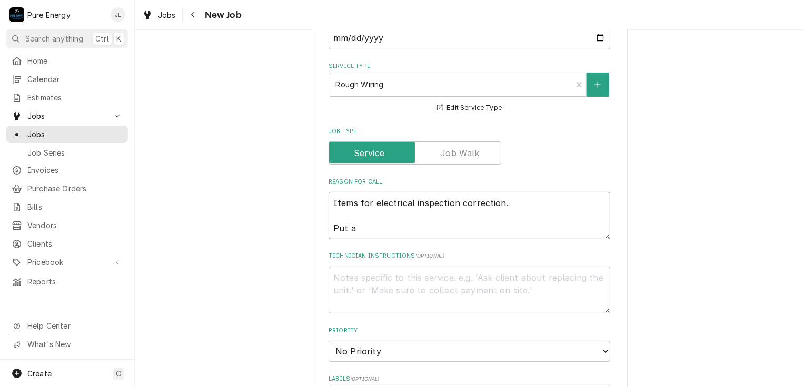
type textarea "x"
type textarea "Items for electrical inspection correction. Put a"
type textarea "x"
type textarea "Items for electrical inspection correction. Put a g"
type textarea "x"
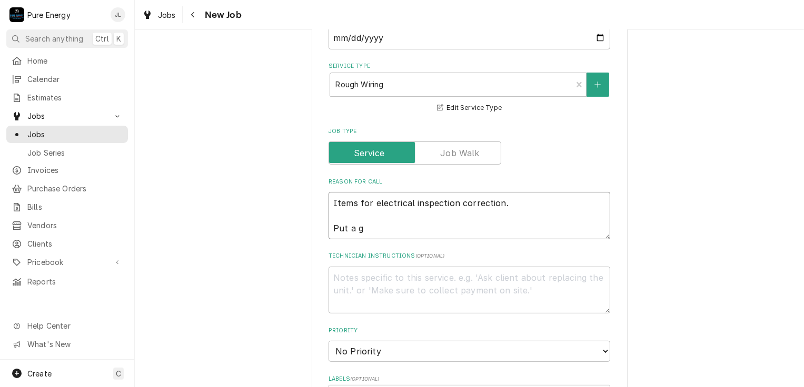
type textarea "Items for electrical inspection correction. Put a gr"
type textarea "x"
type textarea "Items for electrical inspection correction. Put a gro"
type textarea "x"
type textarea "Items for electrical inspection correction. Put a grou"
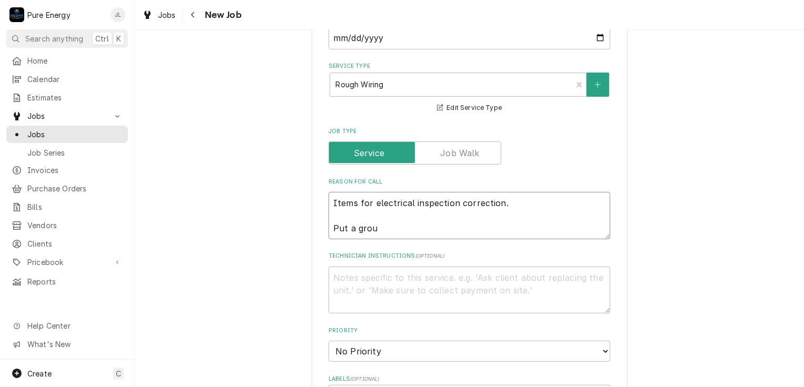
type textarea "x"
type textarea "Items for electrical inspection correction. Put a groun"
type textarea "x"
type textarea "Items for electrical inspection correction. Put a ground"
type textarea "x"
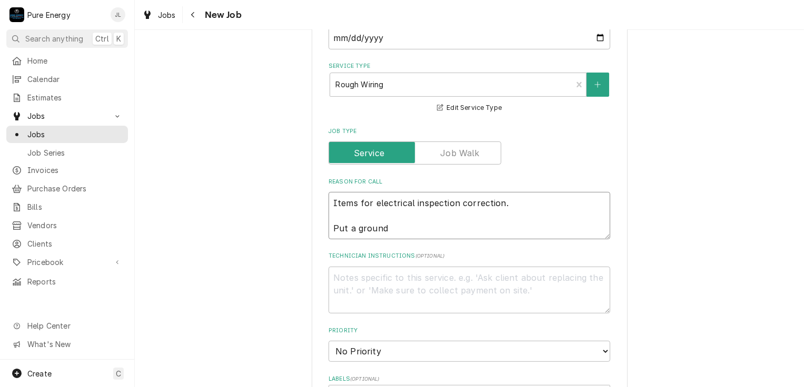
type textarea "Items for electrical inspection correction. Put a grounde"
type textarea "x"
type textarea "Items for electrical inspection correction. Put a grounded"
type textarea "x"
type textarea "Items for electrical inspection correction. Put a grounded"
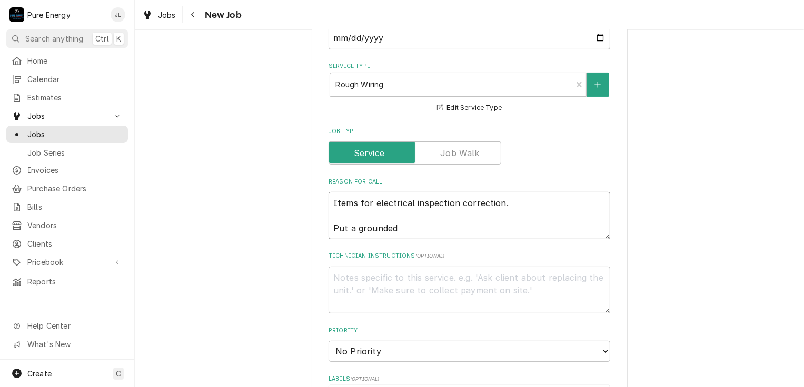
type textarea "x"
type textarea "Items for electrical inspection correction. Put a grounded p"
type textarea "x"
type textarea "Items for electrical inspection correction. Put a grounded pi"
type textarea "x"
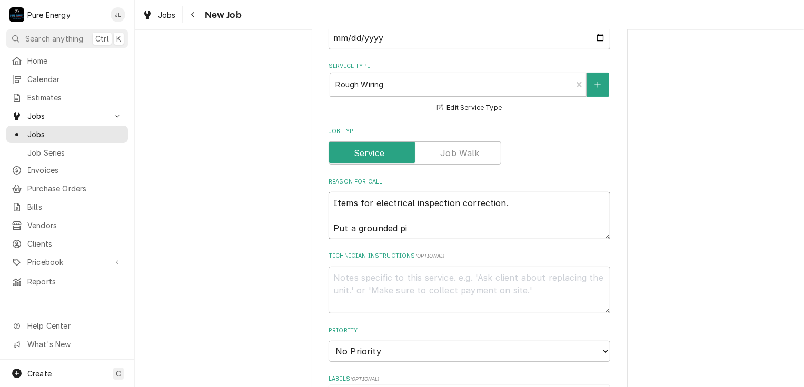
type textarea "Items for electrical inspection correction. Put a grounded pig"
type textarea "x"
type textarea "Items for electrical inspection correction. Put a grounded pigt"
type textarea "x"
type textarea "Items for electrical inspection correction. Put a grounded pigta"
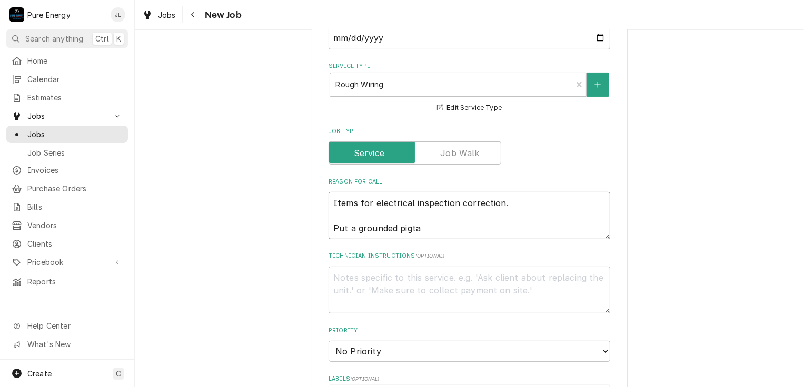
type textarea "x"
type textarea "Items for electrical inspection correction. Put a grounded pigtai"
type textarea "x"
type textarea "Items for electrical inspection correction. Put a grounded pigtail"
type textarea "x"
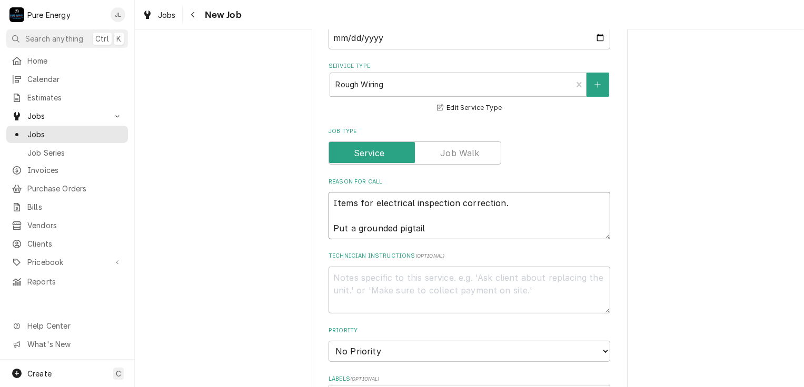
type textarea "Items for electrical inspection correction. Put a grounded pigtail"
type textarea "x"
type textarea "Items for electrical inspection correction. Put a grounded pigtail i"
type textarea "x"
type textarea "Items for electrical inspection correction. Put a grounded pigtail in"
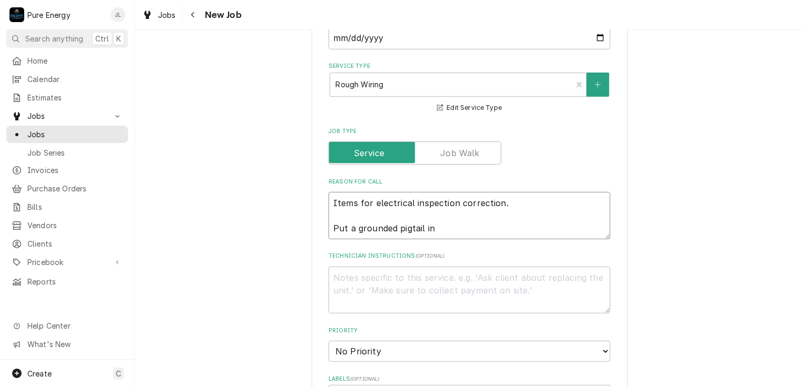
type textarea "x"
type textarea "Items for electrical inspection correction. Put a grounded pigtail in"
type textarea "x"
type textarea "Items for electrical inspection correction. Put a grounded pigtail in a"
type textarea "x"
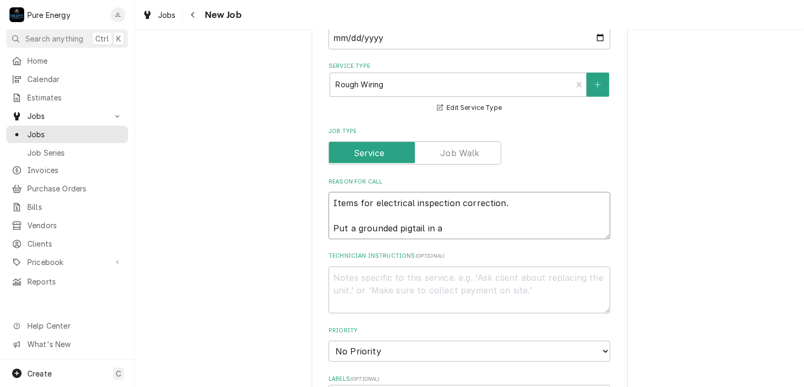
type textarea "Items for electrical inspection correction. Put a grounded pigtail in al"
type textarea "x"
type textarea "Items for electrical inspection correction. Put a grounded pigtail in all"
type textarea "x"
type textarea "Items for electrical inspection correction. Put a grounded pigtail in al"
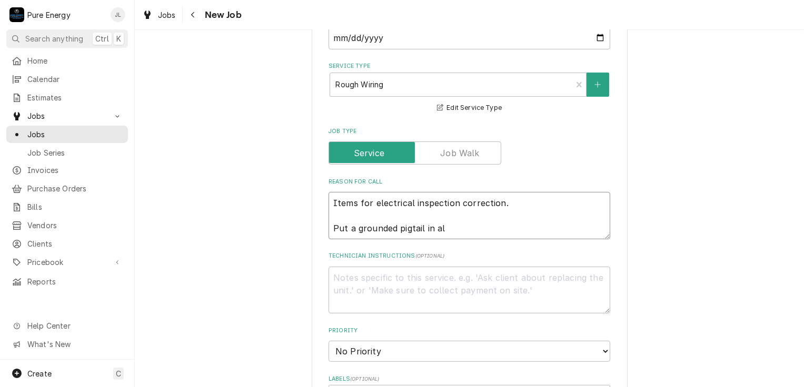
type textarea "x"
type textarea "Items for electrical inspection correction. Put a grounded pigtail in a"
type textarea "x"
type textarea "Items for electrical inspection correction. Put a grounded pigtail in"
type textarea "x"
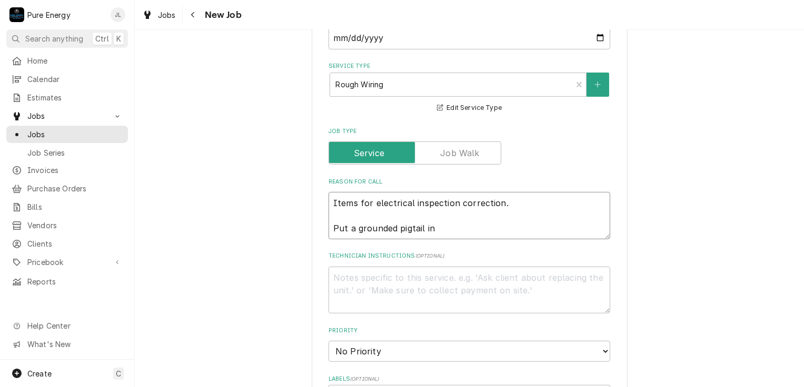
type textarea "Items for electrical inspection correction. Put a grounded pigtail in a"
type textarea "x"
type textarea "Items for electrical inspection correction. Put a grounded pigtail in al"
type textarea "x"
type textarea "Items for electrical inspection correction. Put a grounded pigtail in all"
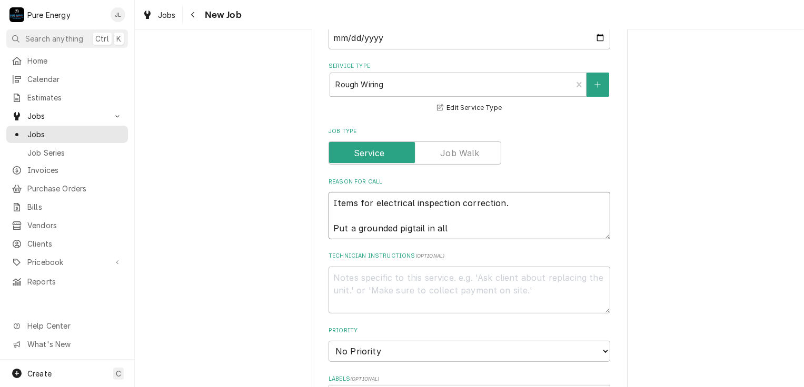
type textarea "x"
type textarea "Items for electrical inspection correction. Put a grounded pigtail in all"
type textarea "x"
type textarea "Items for electrical inspection correction. Put a grounded pigtail in all m"
type textarea "x"
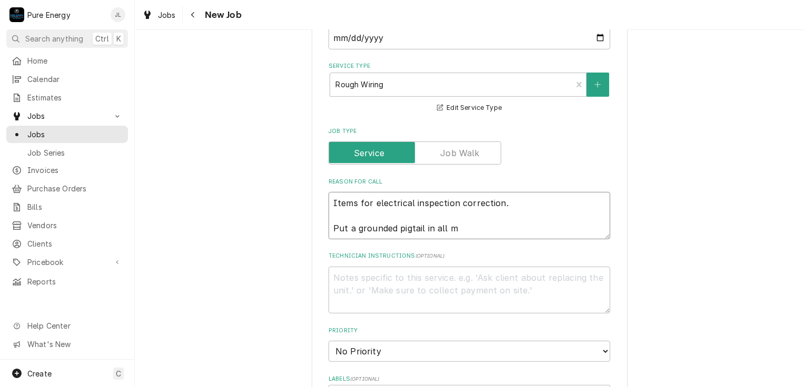
type textarea "Items for electrical inspection correction. Put a grounded pigtail in all me"
type textarea "x"
type textarea "Items for electrical inspection correction. Put a grounded pigtail in all met"
type textarea "x"
type textarea "Items for electrical inspection correction. Put a grounded pigtail in all meta"
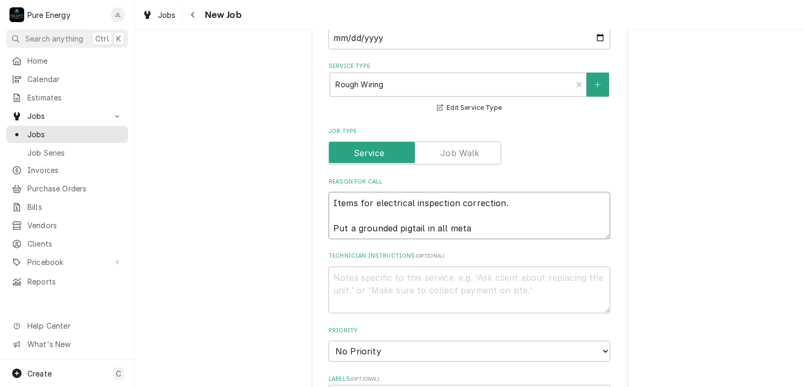
type textarea "x"
type textarea "Items for electrical inspection correction. Put a grounded pigtail in all metal"
type textarea "x"
type textarea "Items for electrical inspection correction. Put a grounded pigtail in all metal"
type textarea "x"
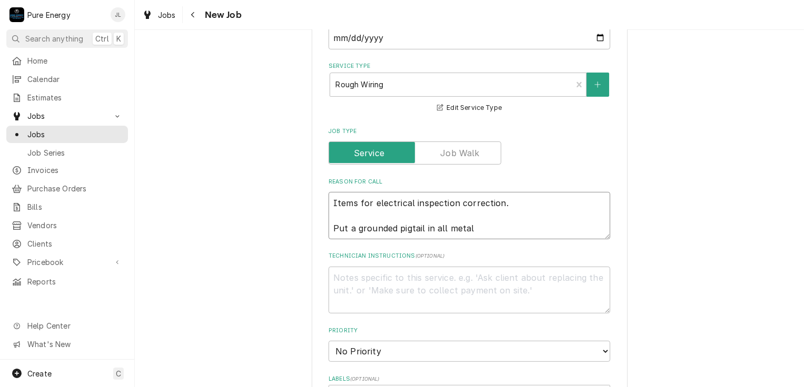
type textarea "Items for electrical inspection correction. Put a grounded pigtail in all metal…"
type textarea "x"
type textarea "Items for electrical inspection correction. Put a grounded pigtail in all metal…"
type textarea "x"
type textarea "Items for electrical inspection correction. Put a grounded pigtail in all metal…"
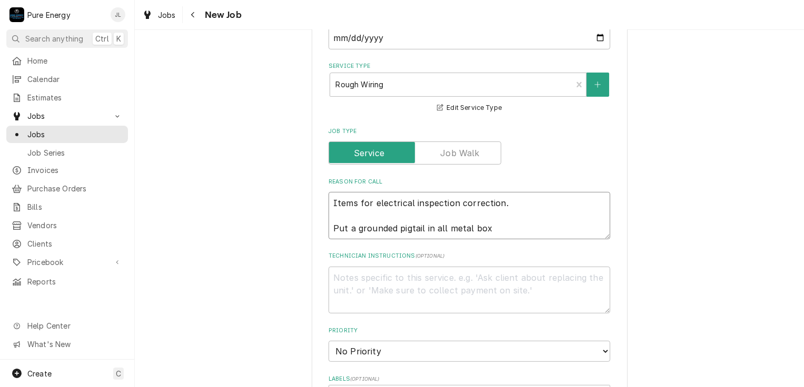
type textarea "x"
type textarea "Items for electrical inspection correction. Put a grounded pigtail in all metal…"
type textarea "x"
type textarea "Items for electrical inspection correction. Put a grounded pigtail in all metal…"
type textarea "x"
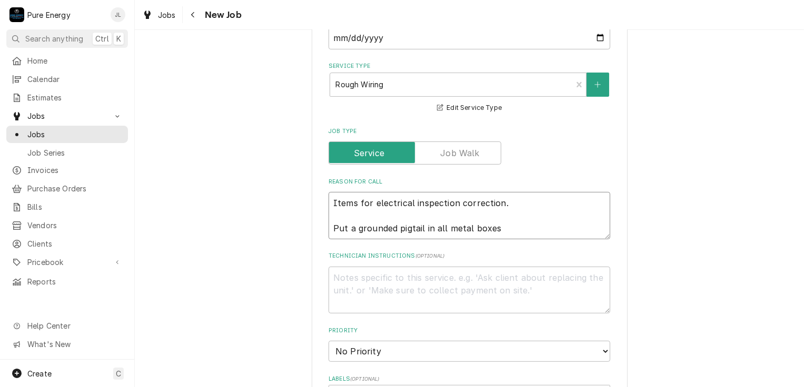
type textarea "Items for electrical inspection correction. Put a grounded pigtail in all metal…"
type textarea "x"
type textarea "Items for electrical inspection correction. Put a grounded pigtail in all metal…"
type textarea "x"
type textarea "Items for electrical inspection correction. Put a grounded pigtail in all metal…"
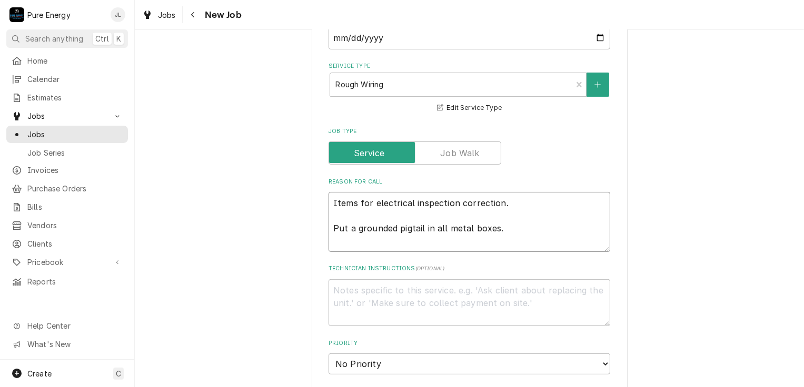
type textarea "x"
type textarea "Items for electrical inspection correction. Put a grounded pigtail in all metal…"
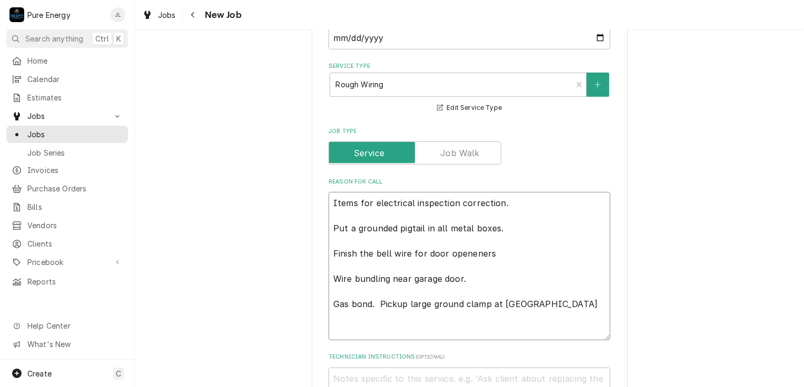
scroll to position [316, 0]
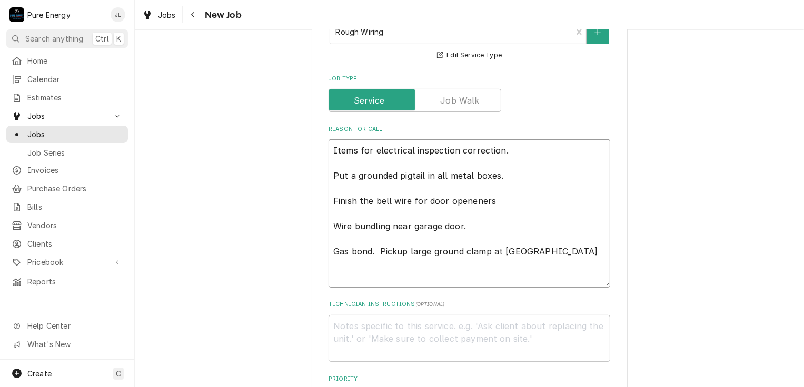
click at [504, 178] on textarea "Items for electrical inspection correction. Put a grounded pigtail in all metal…" at bounding box center [469, 213] width 282 height 148
click at [328, 152] on textarea "Items for electrical inspection correction. Put a grounded pigtail in all metal…" at bounding box center [469, 213] width 282 height 148
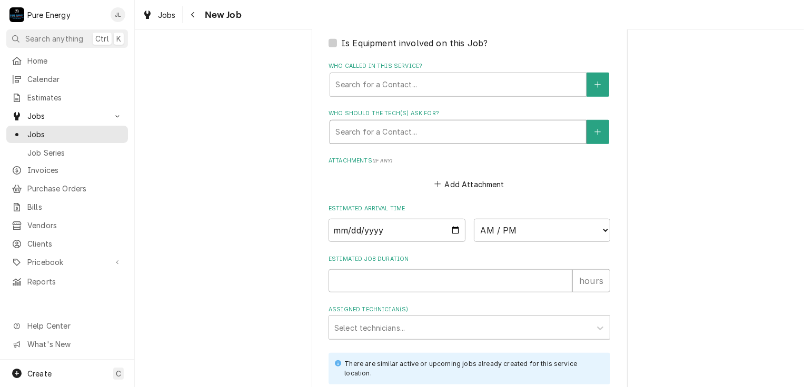
scroll to position [842, 0]
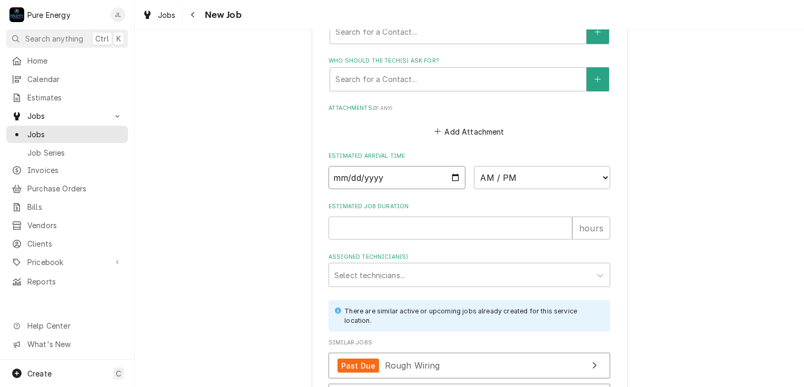
click at [449, 174] on input "Date" at bounding box center [396, 177] width 137 height 23
click at [602, 171] on select "AM / PM 6:00 AM 6:15 AM 6:30 AM 6:45 AM 7:00 AM 7:15 AM 7:30 AM 7:45 AM 8:00 AM…" at bounding box center [542, 177] width 137 height 23
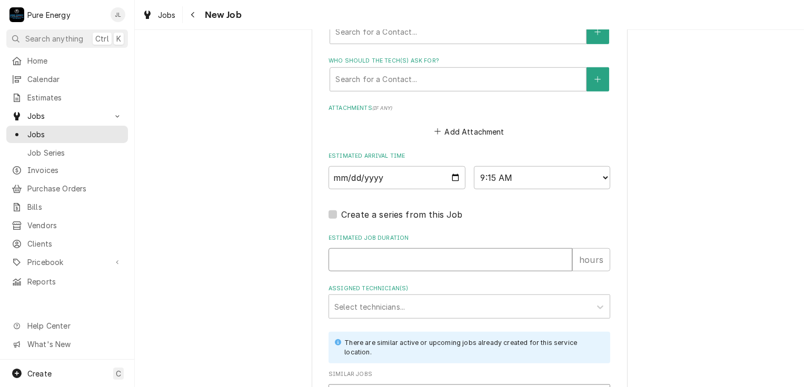
click at [377, 256] on input "Estimated Job Duration" at bounding box center [450, 259] width 244 height 23
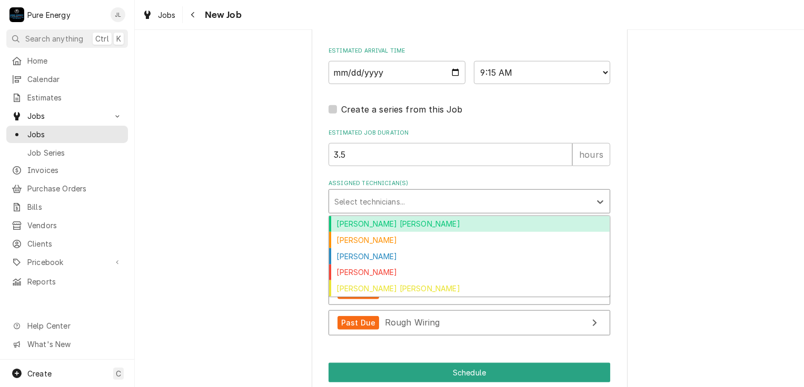
click at [390, 198] on div "Assigned Technician(s)" at bounding box center [459, 201] width 251 height 19
click at [395, 219] on div "[PERSON_NAME] [PERSON_NAME]" at bounding box center [469, 224] width 280 height 16
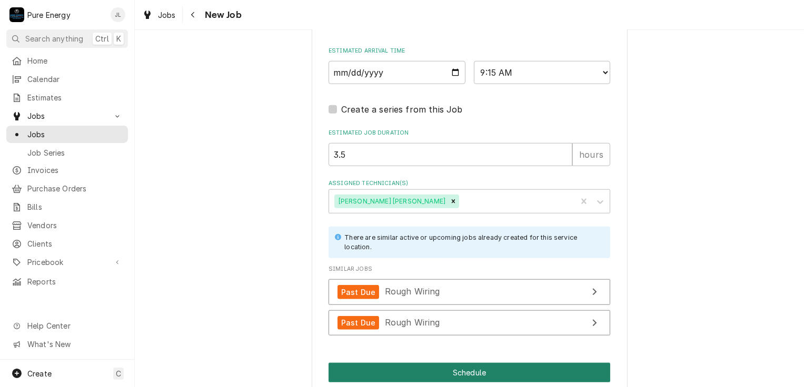
click at [389, 363] on button "Schedule" at bounding box center [469, 372] width 282 height 19
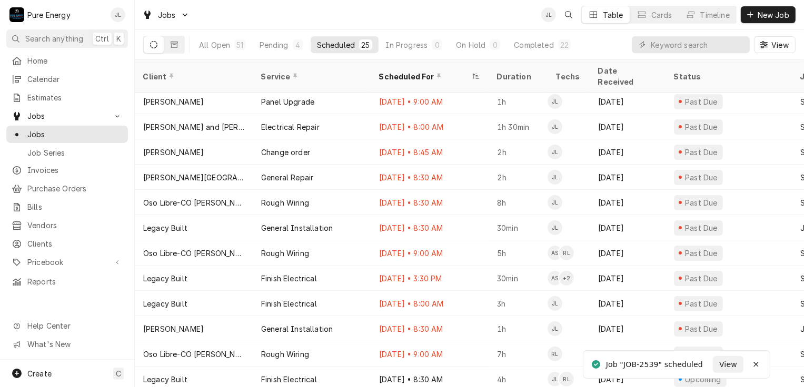
scroll to position [231, 0]
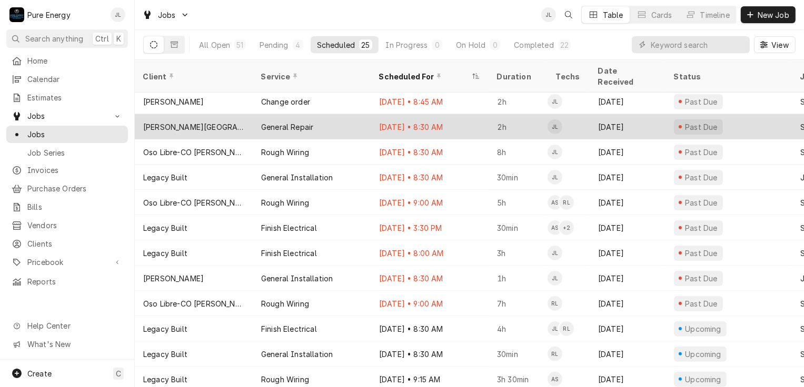
click at [463, 114] on div "Aug 12 • 8:30 AM" at bounding box center [429, 126] width 118 height 25
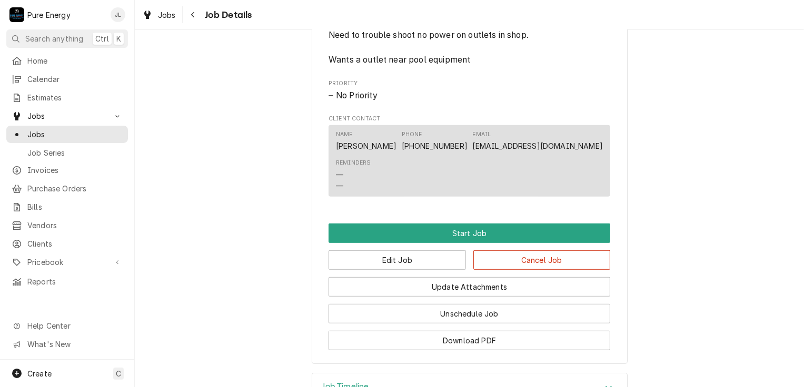
scroll to position [621, 0]
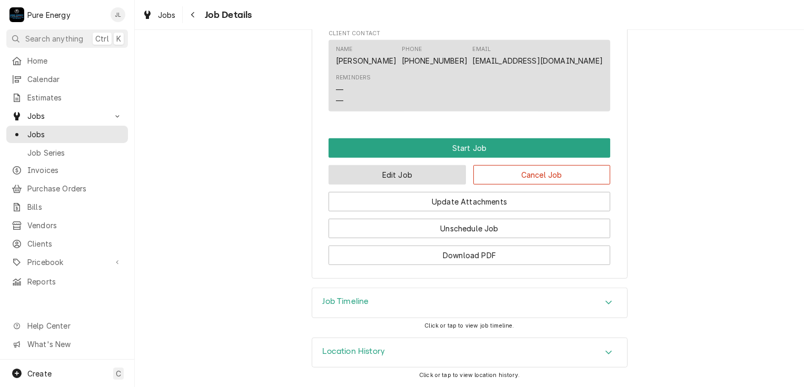
click at [434, 177] on button "Edit Job" at bounding box center [396, 174] width 137 height 19
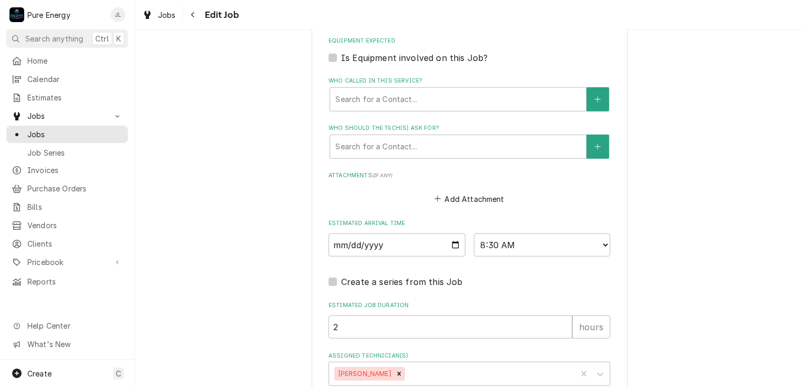
scroll to position [744, 0]
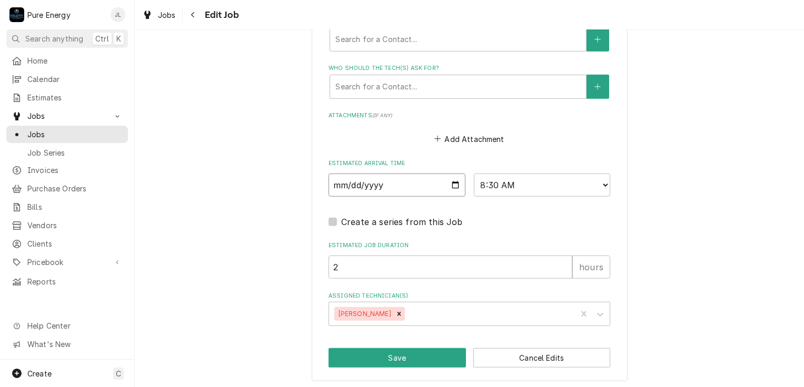
click at [450, 182] on input "2025-08-12" at bounding box center [396, 185] width 137 height 23
type textarea "x"
type input "2025-08-19"
click at [401, 310] on icon "Remove James Linnenkamp" at bounding box center [398, 313] width 7 height 7
click at [597, 309] on icon "Assigned Technician(s)" at bounding box center [600, 314] width 11 height 11
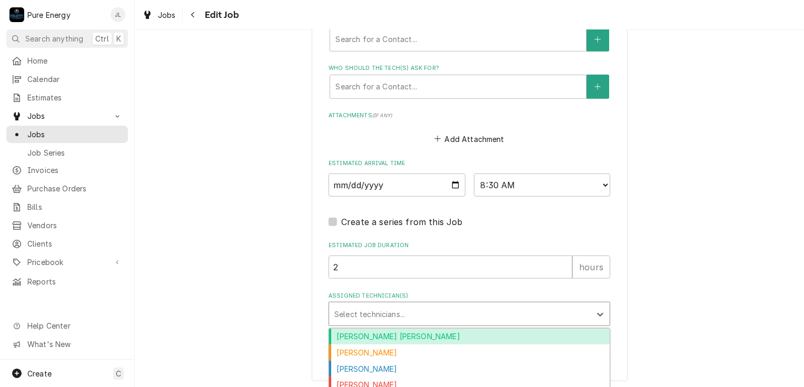
click at [460, 332] on div "[PERSON_NAME] [PERSON_NAME]" at bounding box center [469, 337] width 280 height 16
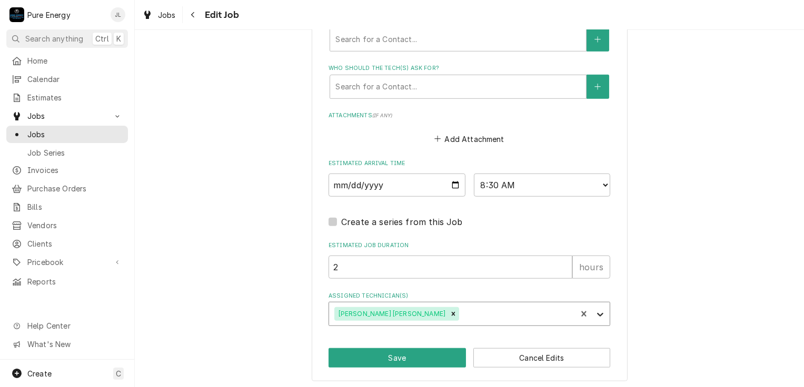
click at [598, 313] on icon "Assigned Technician(s)" at bounding box center [600, 315] width 6 height 4
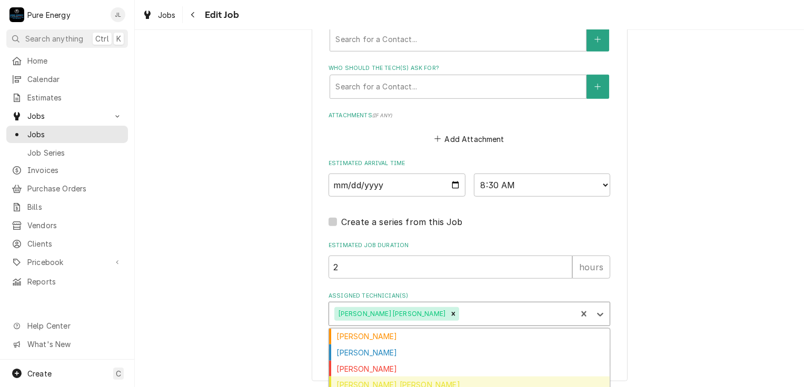
click at [417, 377] on div "[PERSON_NAME] [PERSON_NAME]" at bounding box center [469, 385] width 280 height 16
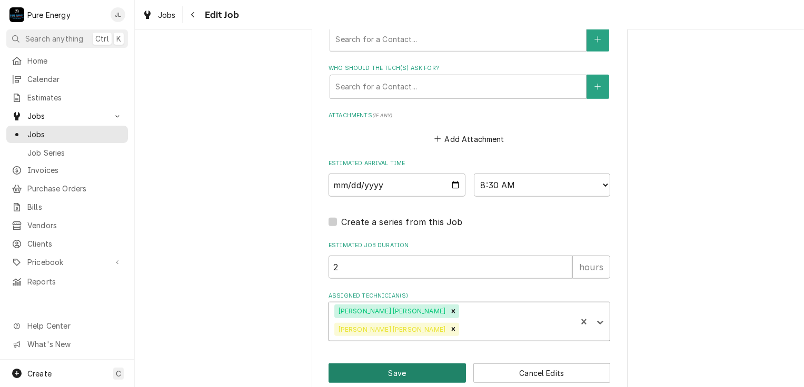
click at [413, 364] on button "Save" at bounding box center [396, 373] width 137 height 19
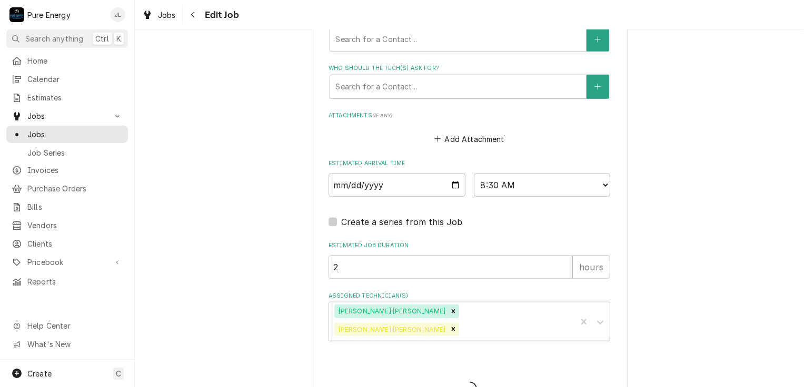
type textarea "x"
